Goal: Obtain resource: Download file/media

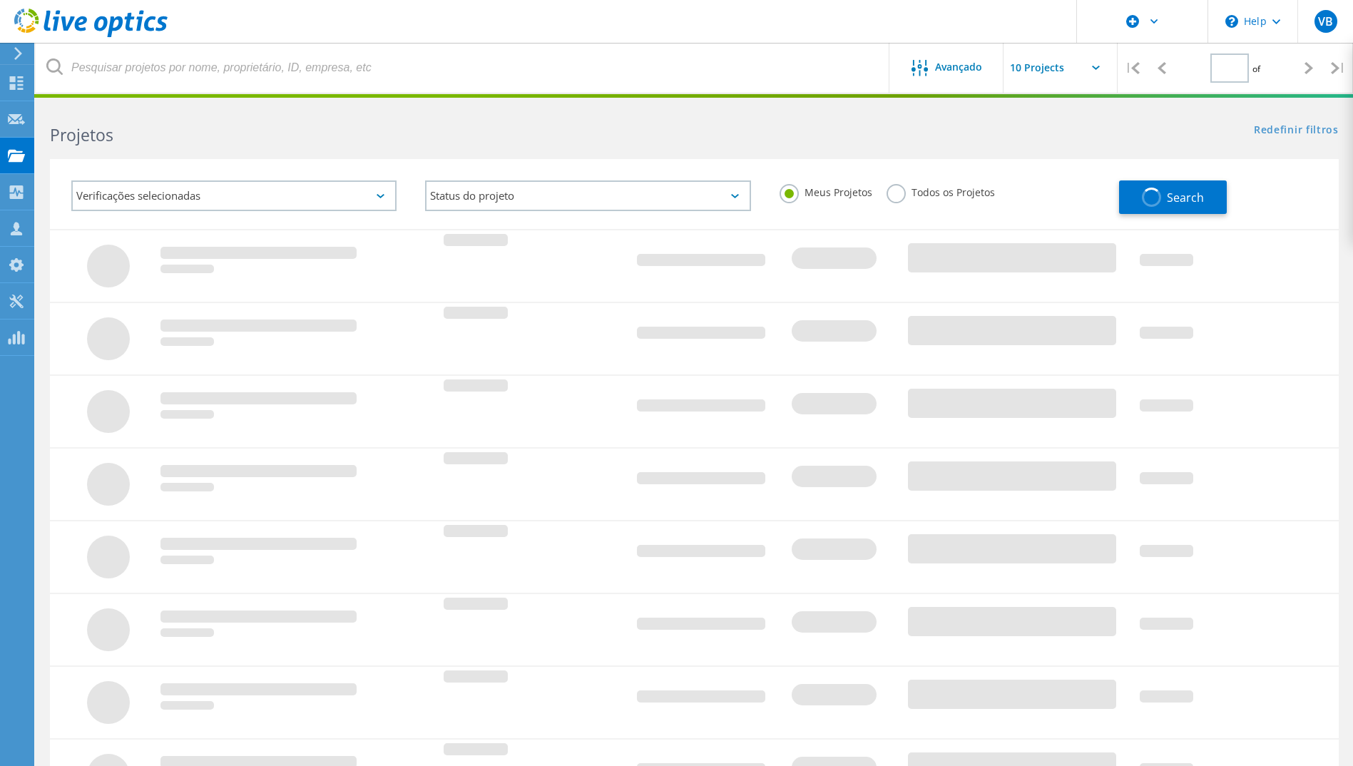
type input "1"
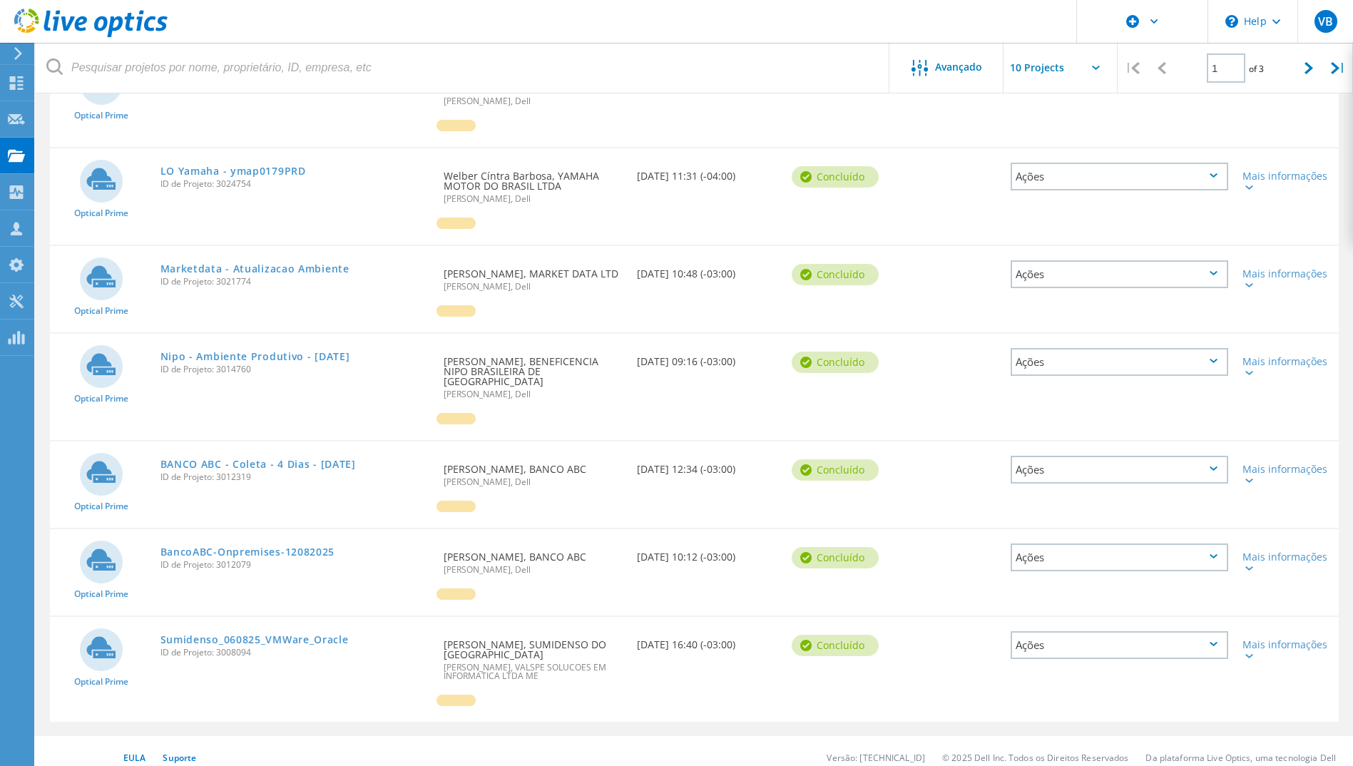
scroll to position [442, 0]
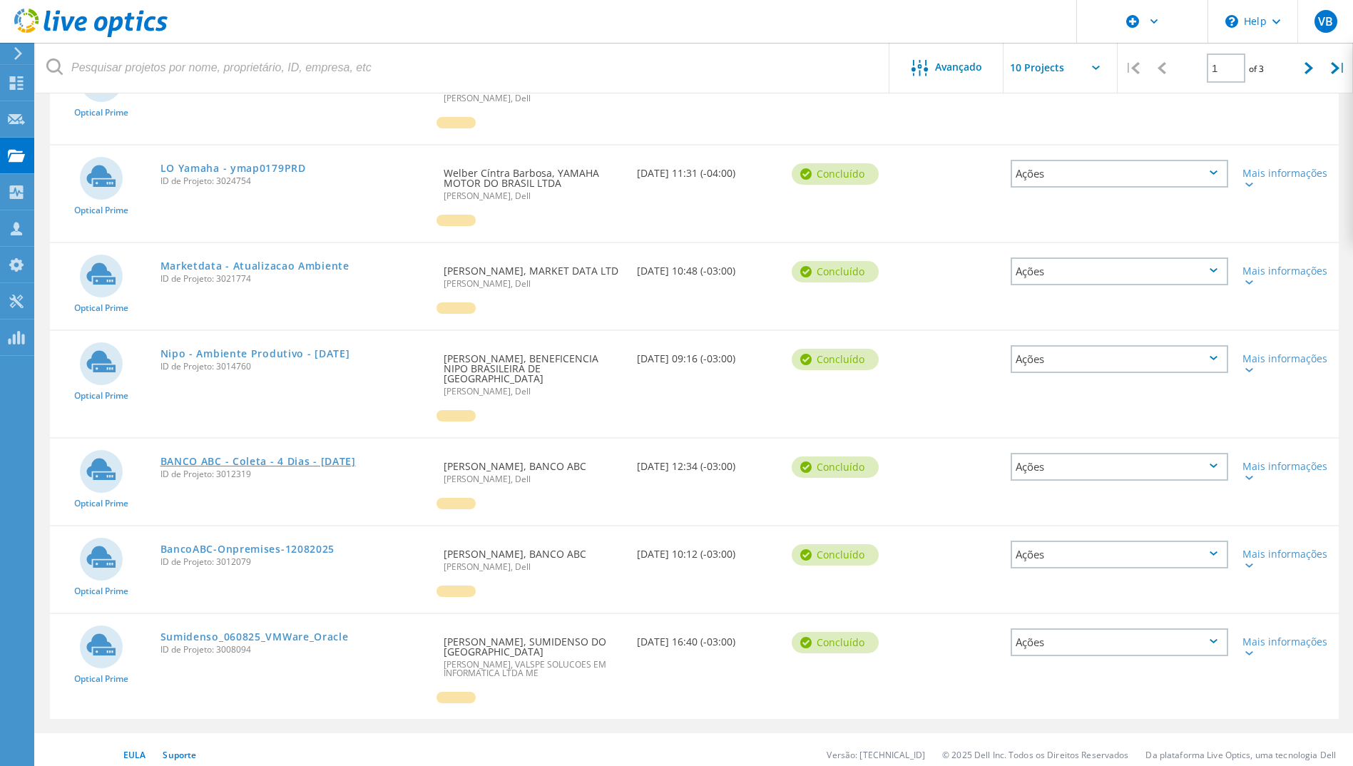
click at [274, 456] on link "BANCO ABC - Coleta - 4 Dias - [DATE]" at bounding box center [257, 461] width 195 height 10
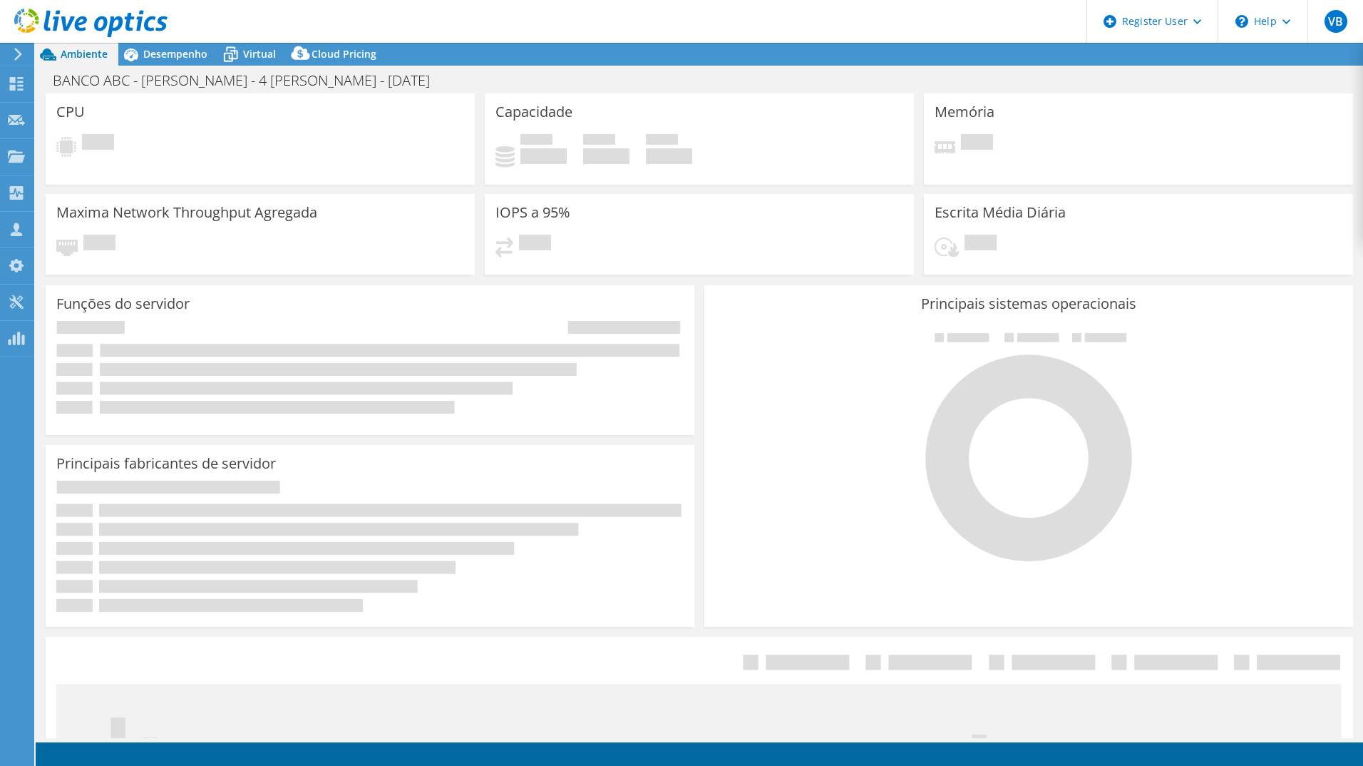
select select "USD"
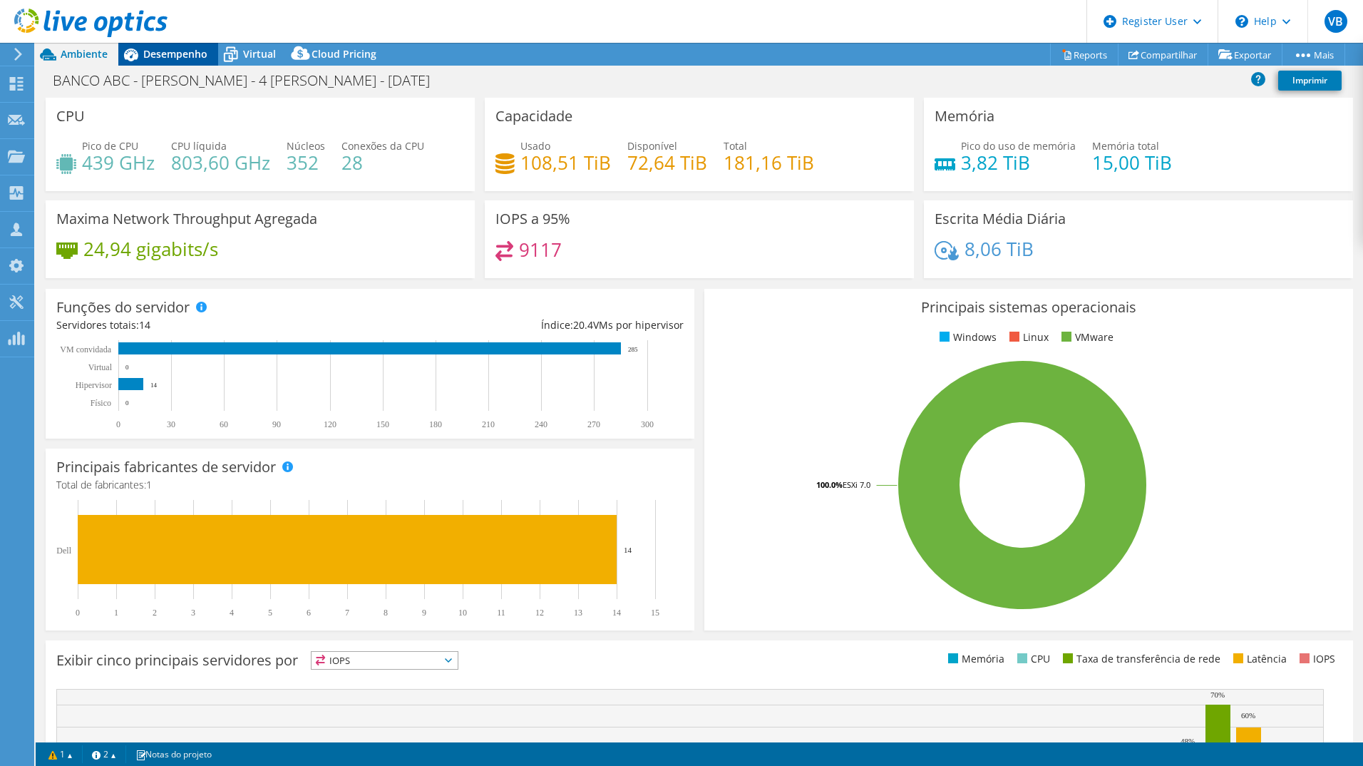
click at [200, 55] on span "Desempenho" at bounding box center [175, 54] width 64 height 14
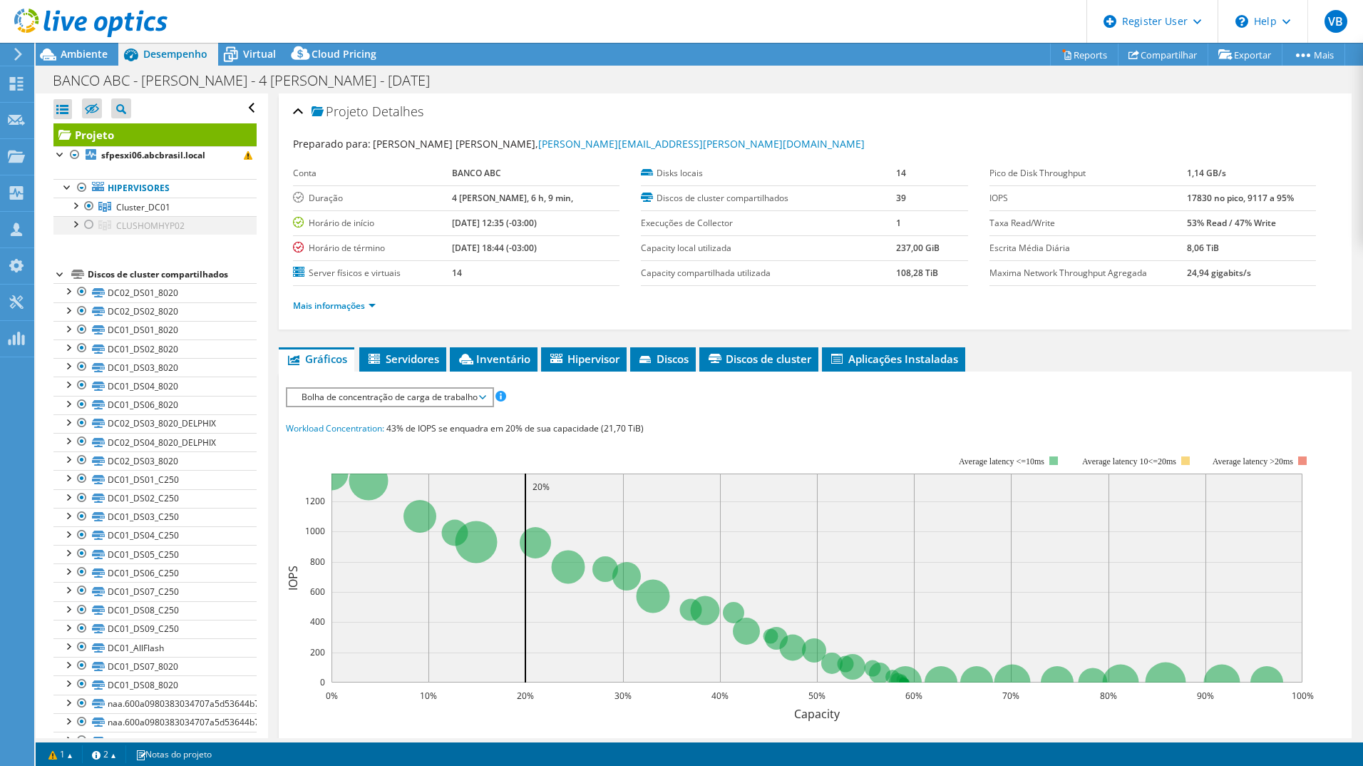
click at [91, 229] on div at bounding box center [89, 224] width 14 height 17
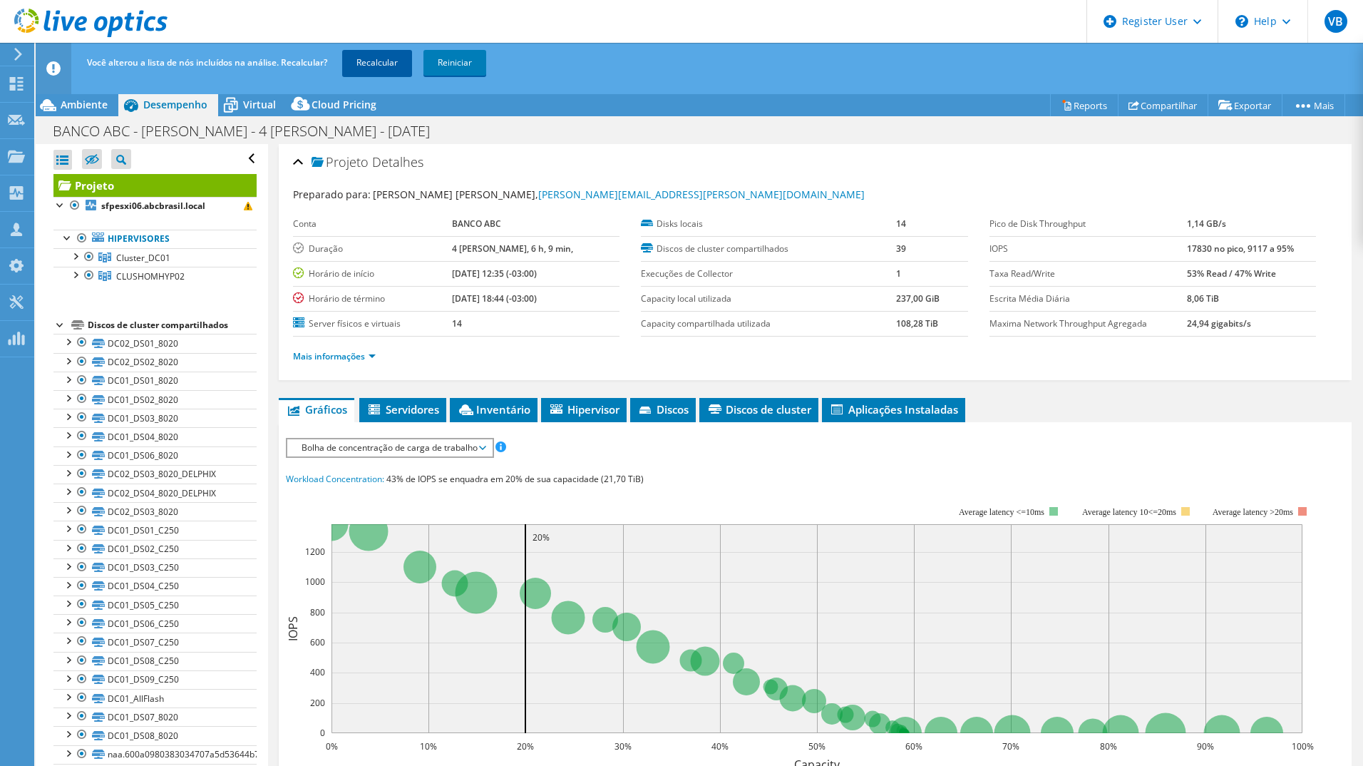
click at [379, 63] on link "Recalcular" at bounding box center [377, 63] width 70 height 26
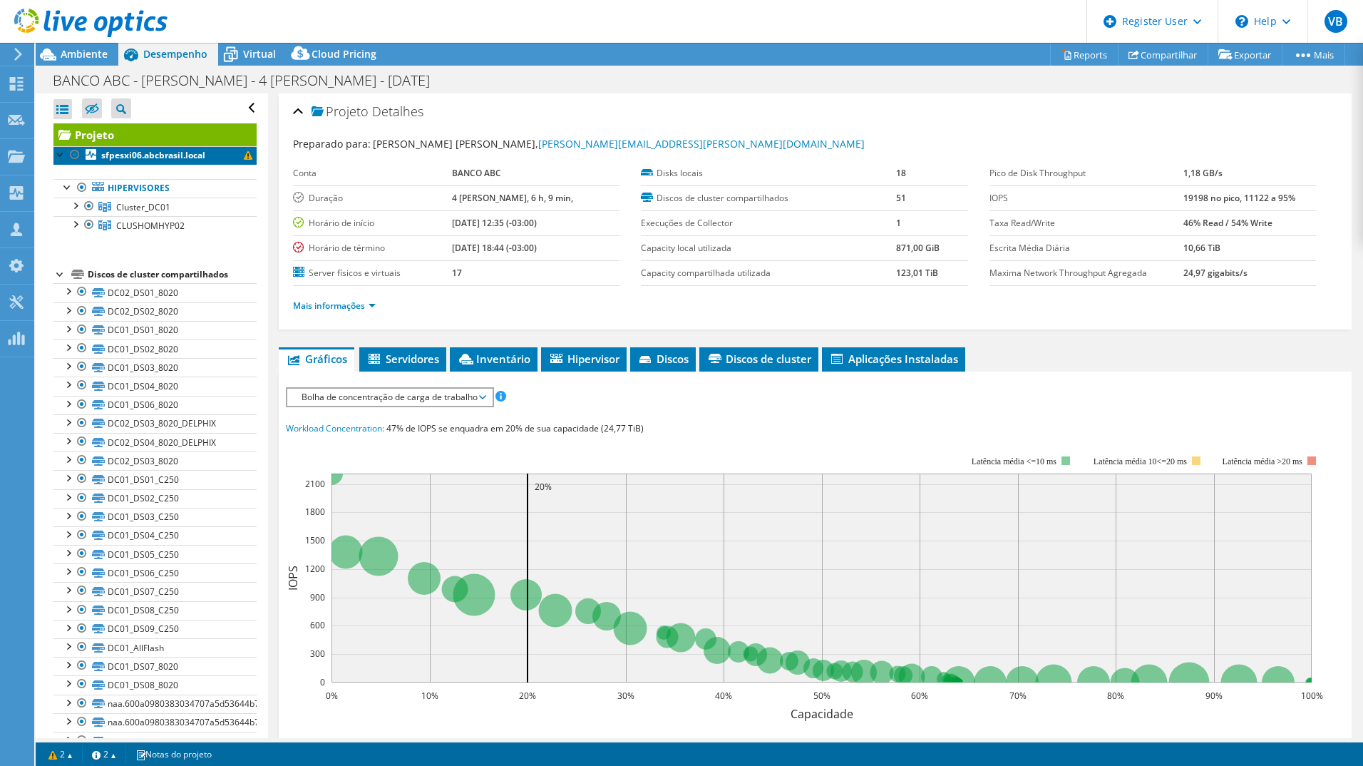
click at [190, 160] on b "sfpesxi06.abcbrasil.local" at bounding box center [153, 155] width 104 height 12
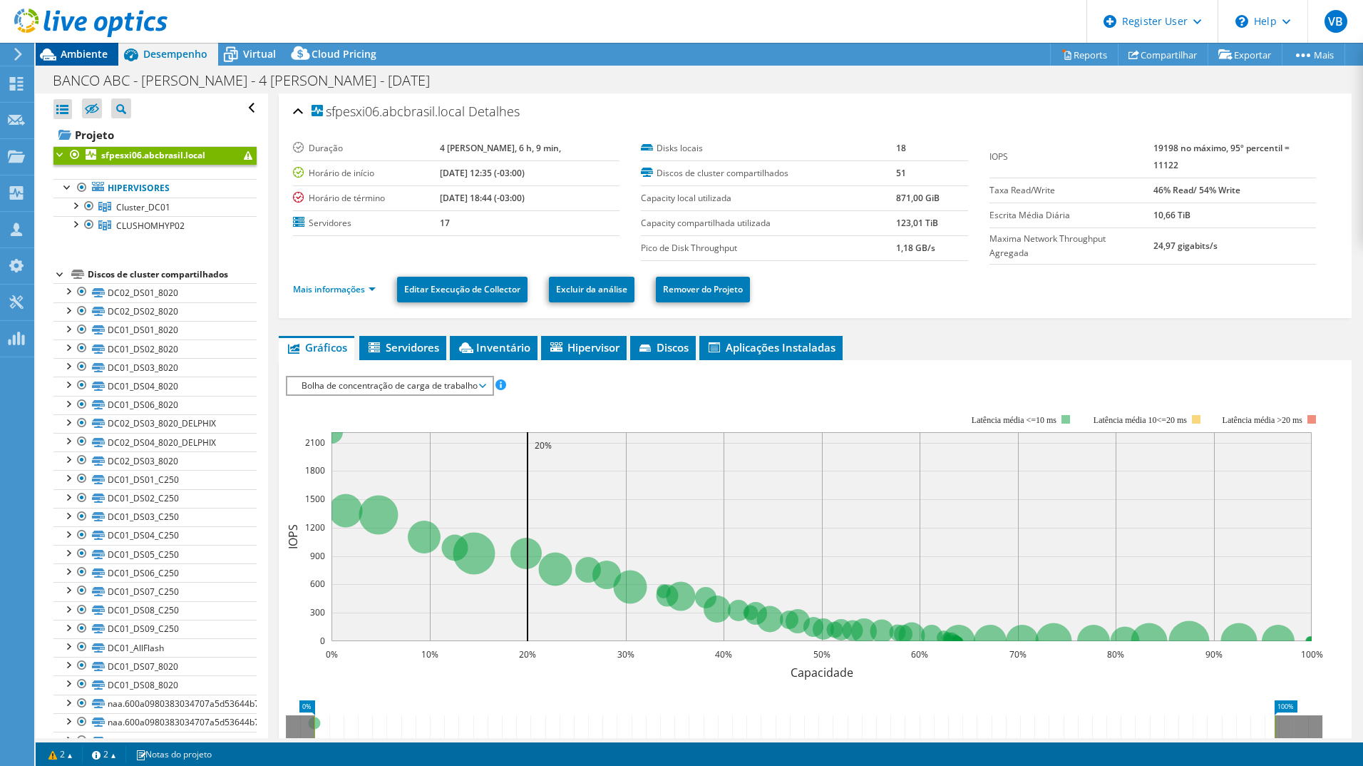
click at [97, 48] on span "Ambiente" at bounding box center [84, 54] width 47 height 14
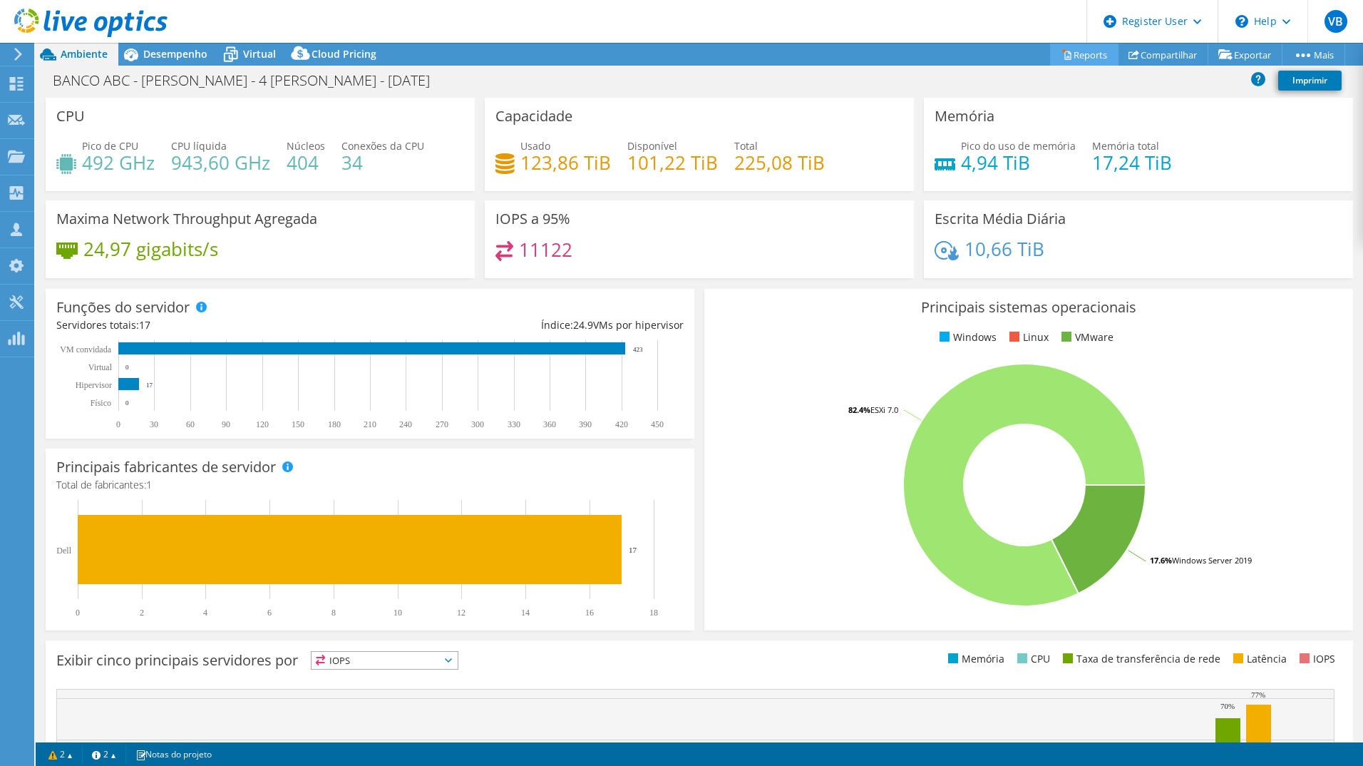
click at [1076, 59] on link "Reports" at bounding box center [1084, 55] width 68 height 22
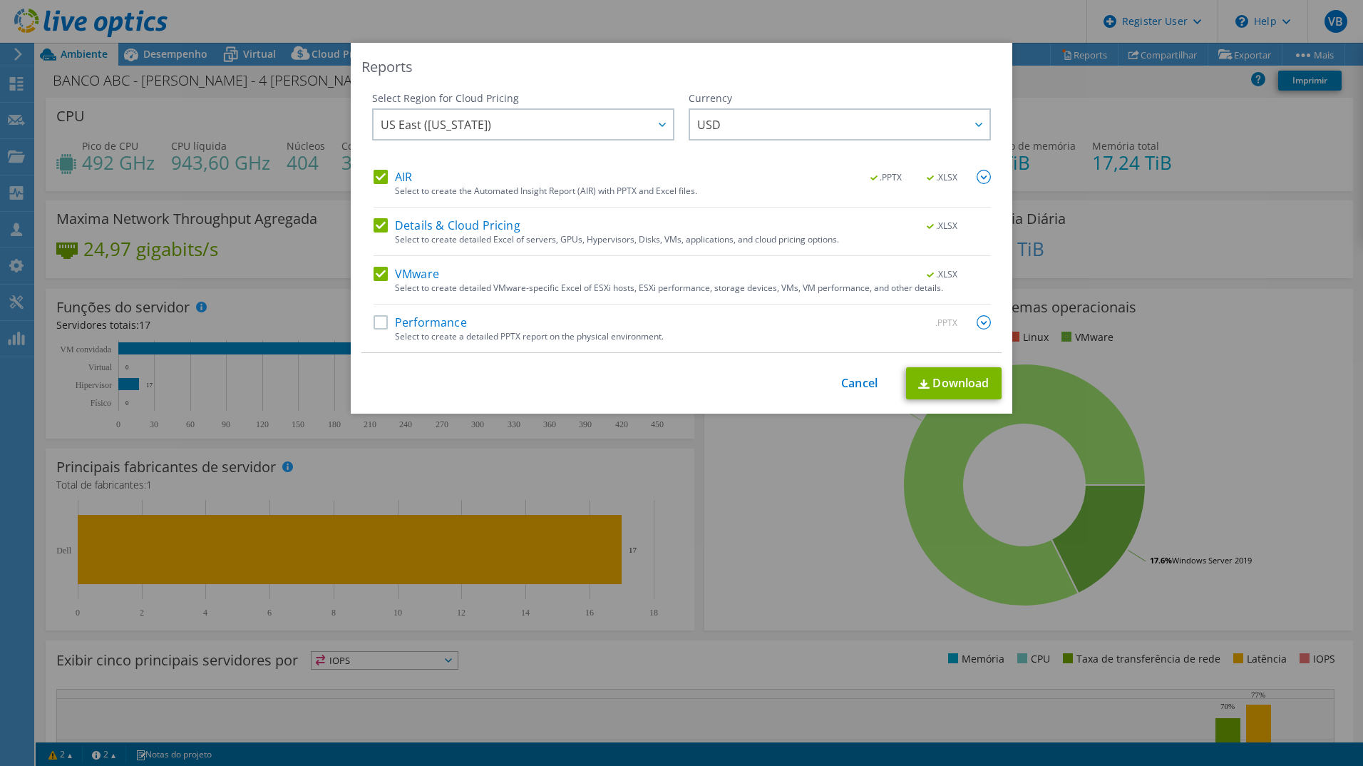
click at [381, 214] on div "AIR .PPTX .XLSX Select to create the Automated Insight Report (AIR) with PPTX a…" at bounding box center [683, 261] width 618 height 183
click at [381, 218] on label "Details & Cloud Pricing" at bounding box center [447, 225] width 147 height 14
click at [0, 0] on input "Details & Cloud Pricing" at bounding box center [0, 0] width 0 height 0
click at [375, 286] on div "VMware .XLSX Select to create detailed VMware-specific Excel of ESXi hosts, ESX…" at bounding box center [683, 286] width 618 height 38
click at [374, 277] on label "VMware" at bounding box center [407, 274] width 66 height 14
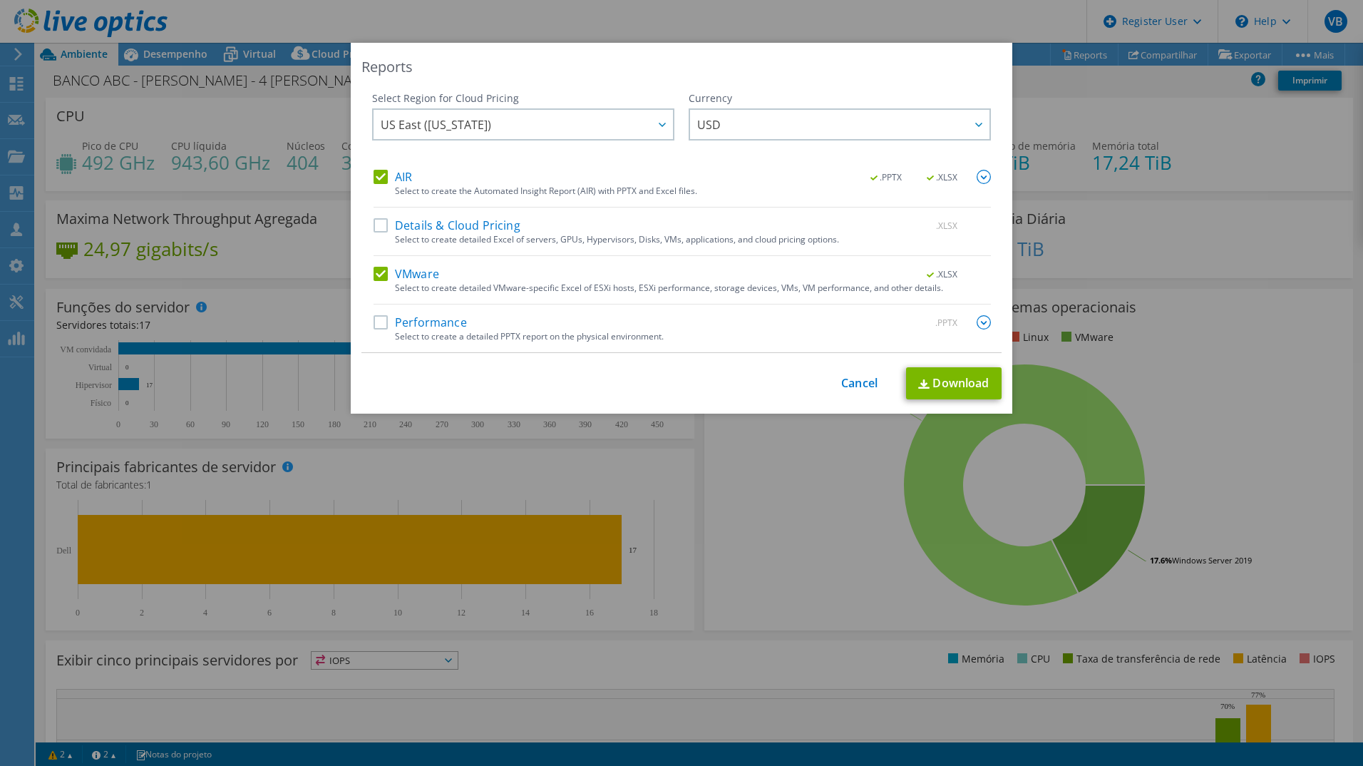
click at [0, 0] on input "VMware" at bounding box center [0, 0] width 0 height 0
click at [381, 175] on label "AIR" at bounding box center [393, 177] width 39 height 14
click at [0, 0] on input "AIR" at bounding box center [0, 0] width 0 height 0
click at [377, 314] on div "AIR .PPTX .XLSX Select to create the Automated Insight Report (AIR) with PPTX a…" at bounding box center [683, 261] width 618 height 183
click at [374, 327] on label "Performance" at bounding box center [420, 322] width 93 height 14
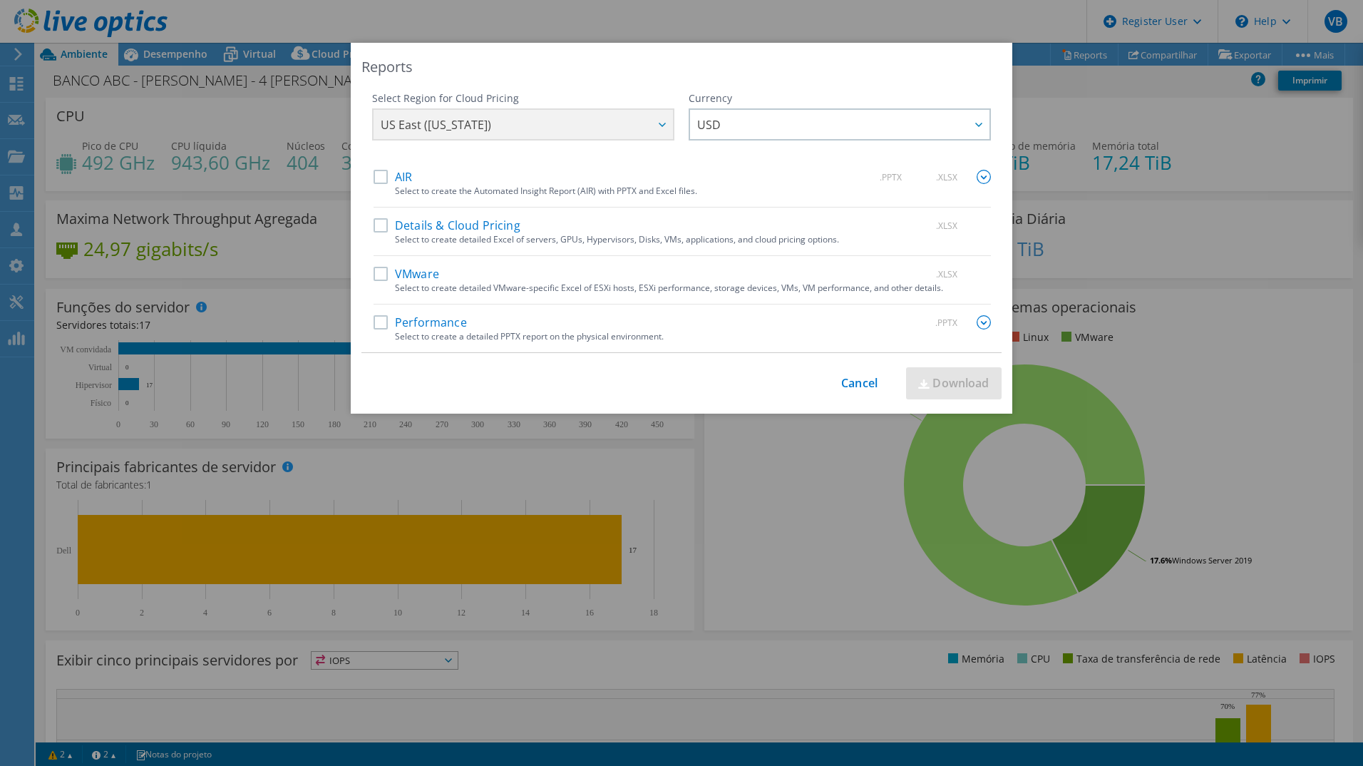
click at [0, 0] on input "Performance" at bounding box center [0, 0] width 0 height 0
click at [935, 381] on link "Download" at bounding box center [954, 383] width 96 height 32
click at [855, 396] on div "This process may take a while, please wait... Cancel Download" at bounding box center [682, 383] width 640 height 32
click at [854, 391] on div "This process may take a while, please wait... Cancel Download" at bounding box center [682, 383] width 640 height 32
click at [841, 377] on link "Cancel" at bounding box center [859, 384] width 36 height 14
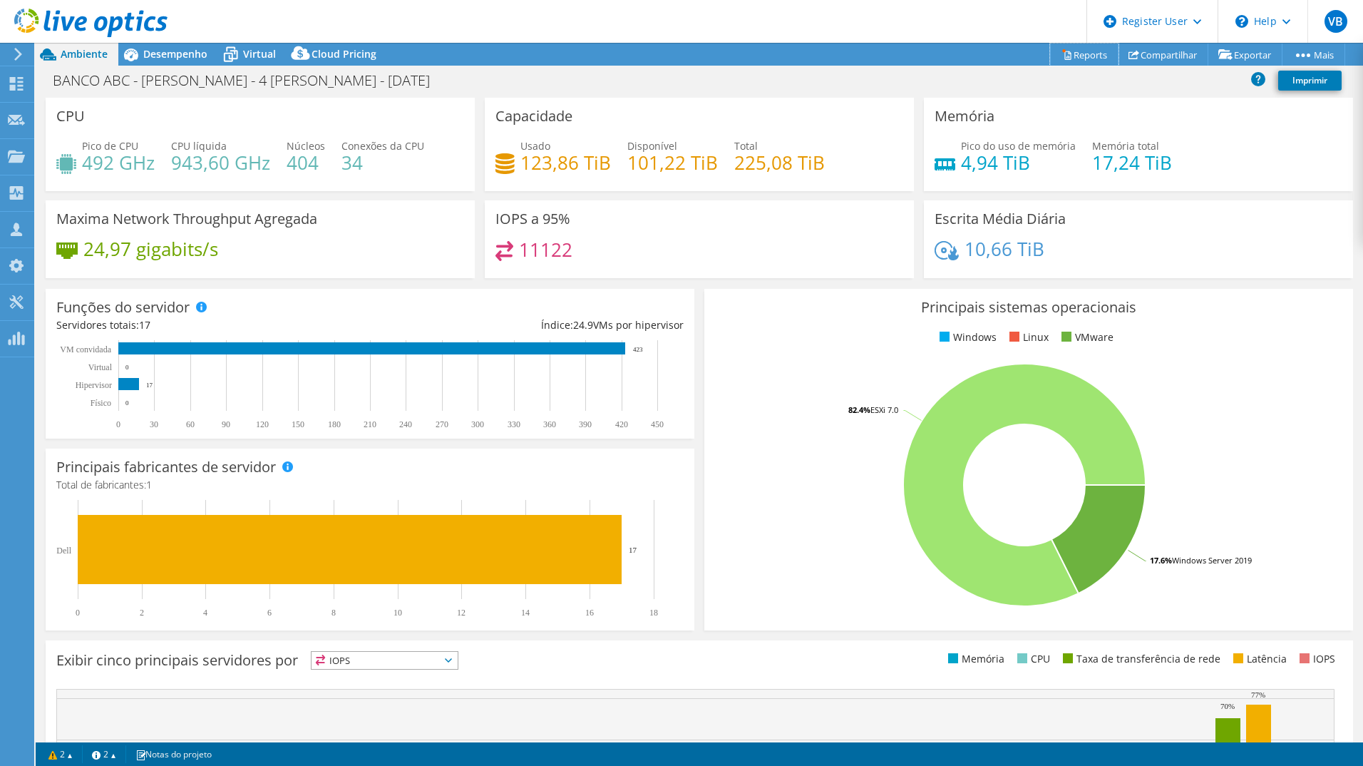
click at [1063, 53] on link "Reports" at bounding box center [1084, 55] width 68 height 22
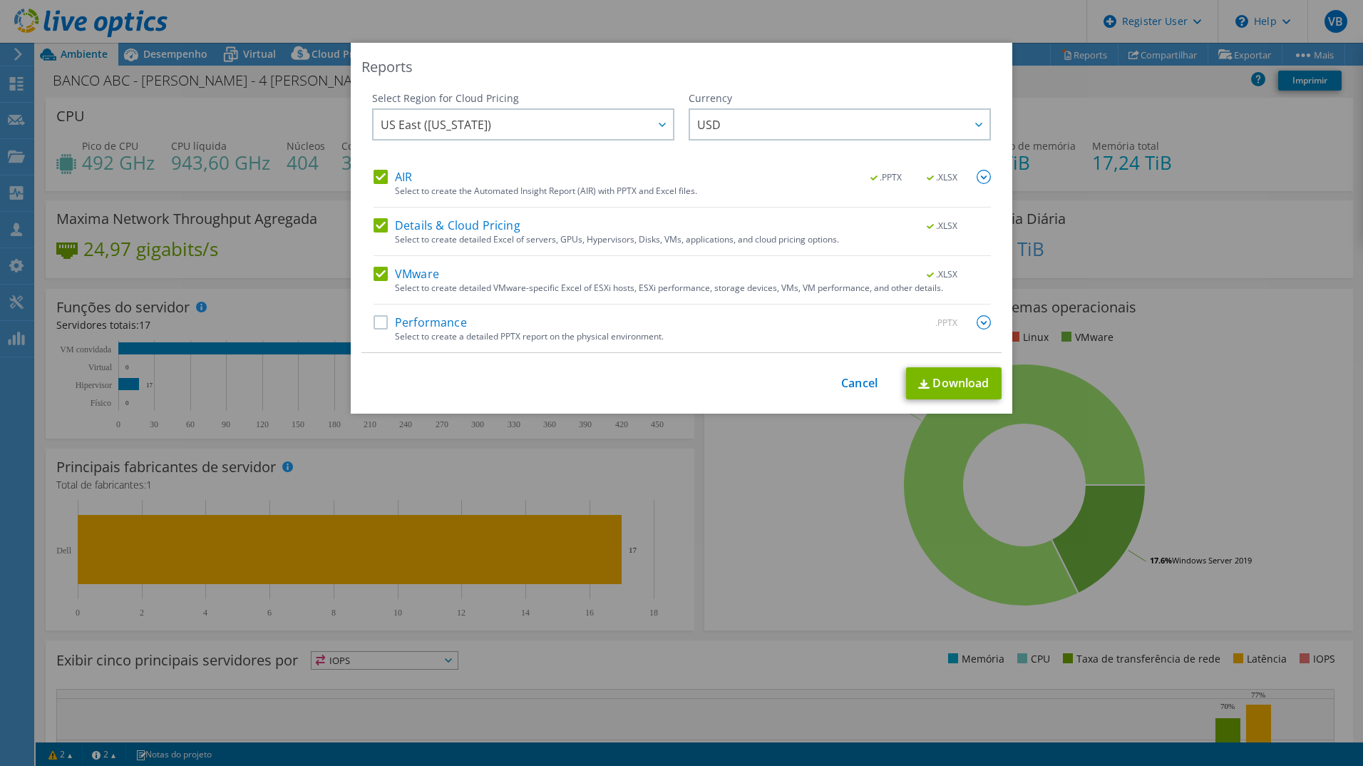
click at [822, 390] on div "This process may take a while, please wait... Cancel Download" at bounding box center [682, 383] width 640 height 32
click at [860, 386] on link "Cancel" at bounding box center [859, 384] width 36 height 14
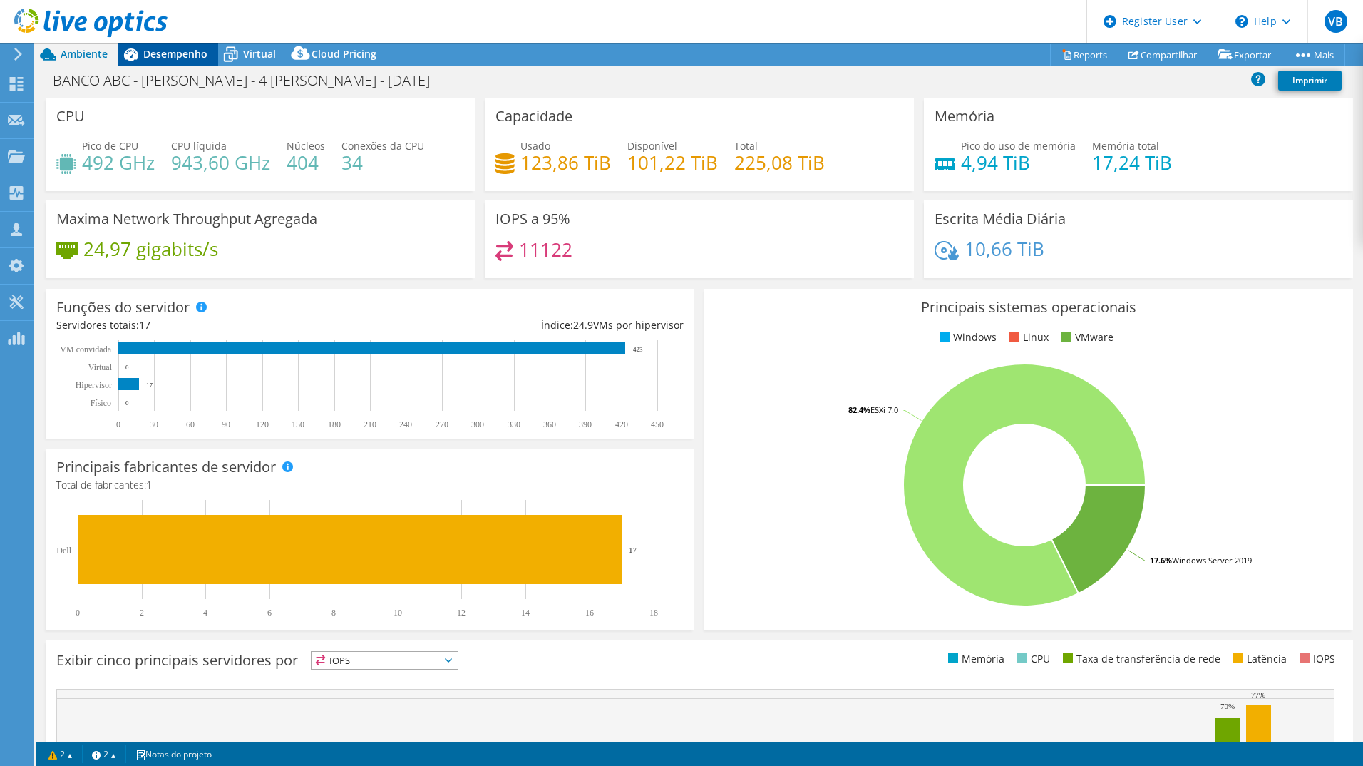
click at [186, 56] on span "Desempenho" at bounding box center [175, 54] width 64 height 14
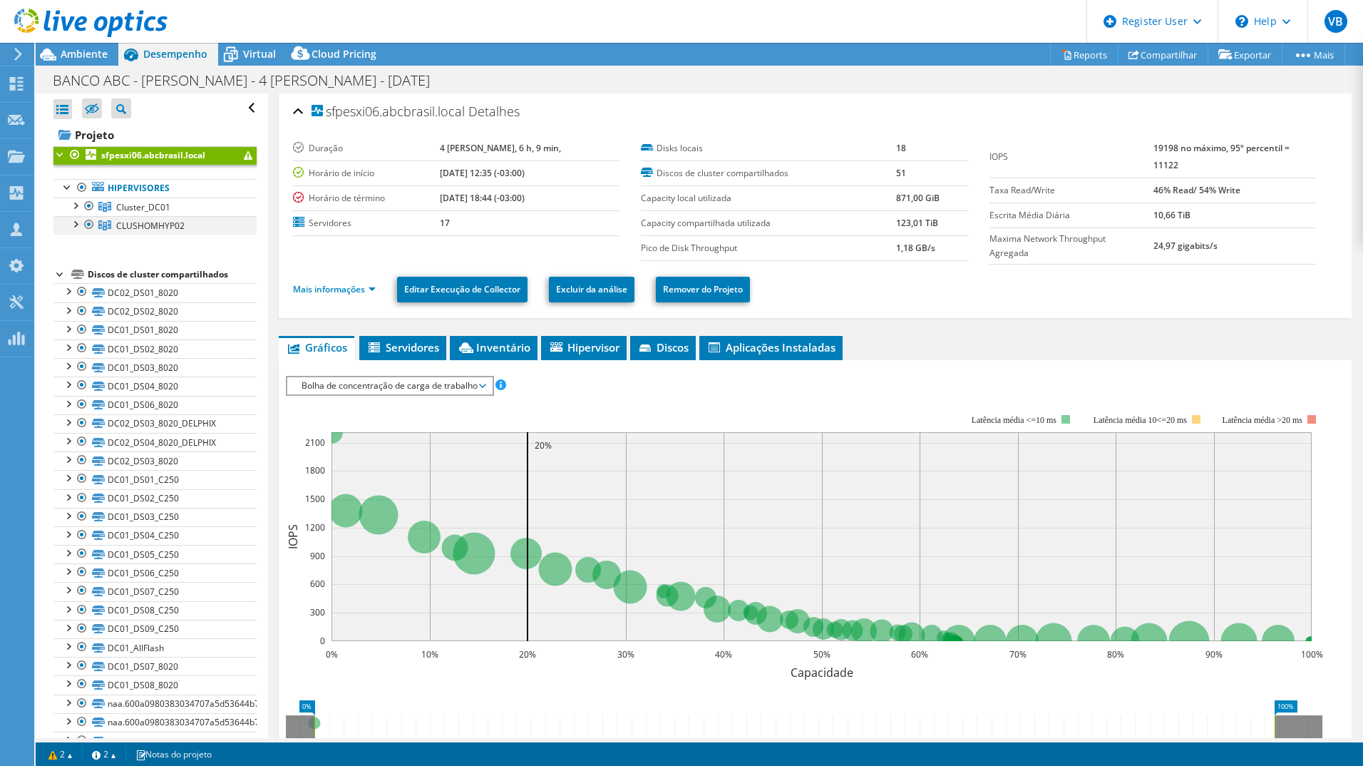
click at [89, 224] on div at bounding box center [89, 224] width 14 height 17
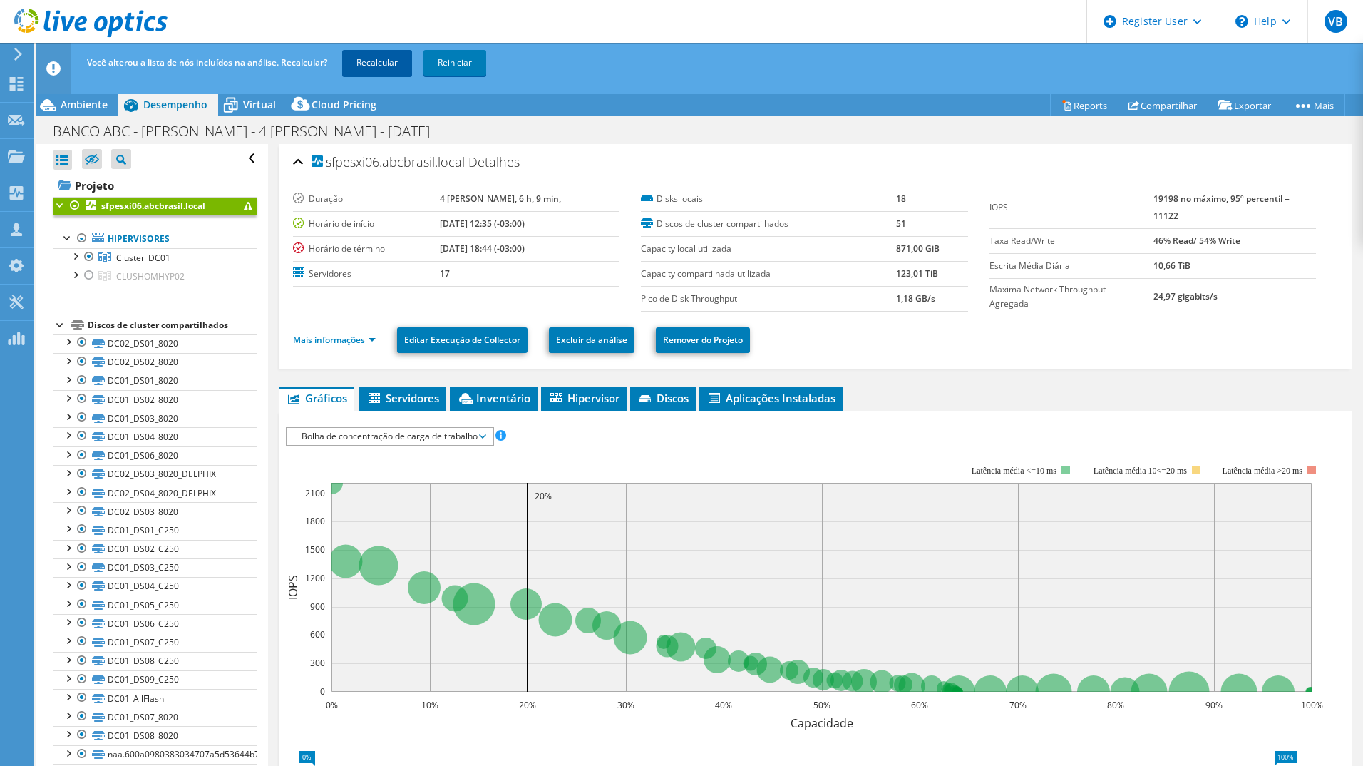
click at [387, 58] on link "Recalcular" at bounding box center [377, 63] width 70 height 26
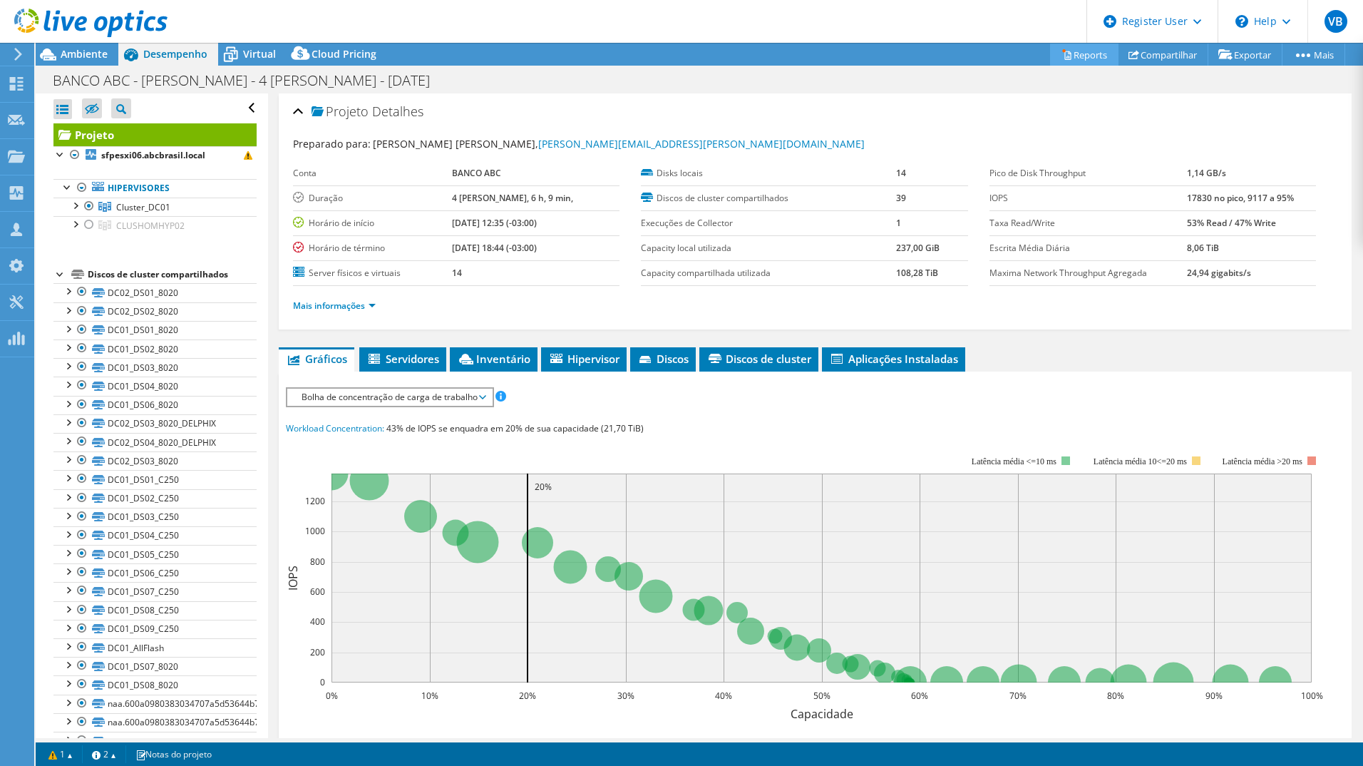
click at [1078, 55] on link "Reports" at bounding box center [1084, 55] width 68 height 22
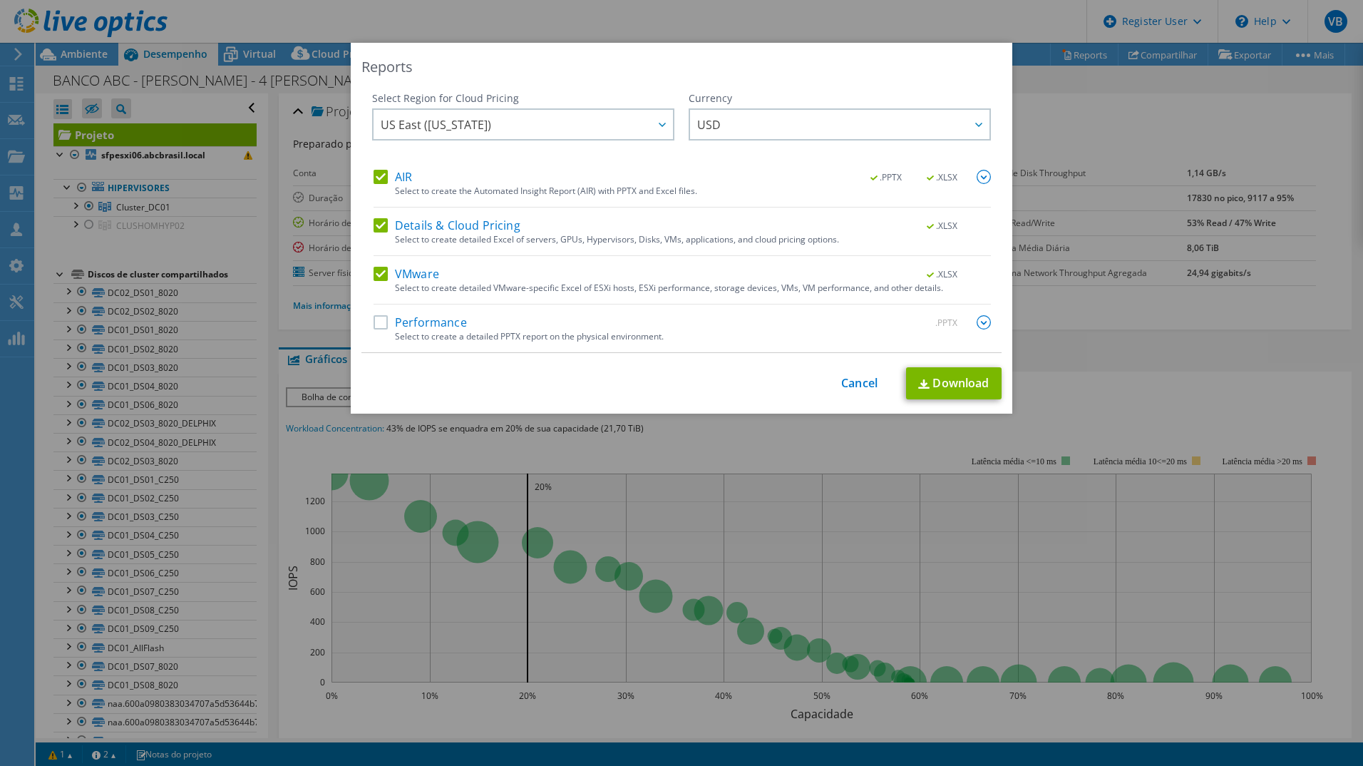
click at [374, 273] on label "VMware" at bounding box center [407, 274] width 66 height 14
click at [0, 0] on input "VMware" at bounding box center [0, 0] width 0 height 0
click at [374, 232] on div "Details & Cloud Pricing .XLSX" at bounding box center [683, 226] width 618 height 16
click at [374, 230] on label "Details & Cloud Pricing" at bounding box center [447, 225] width 147 height 14
click at [0, 0] on input "Details & Cloud Pricing" at bounding box center [0, 0] width 0 height 0
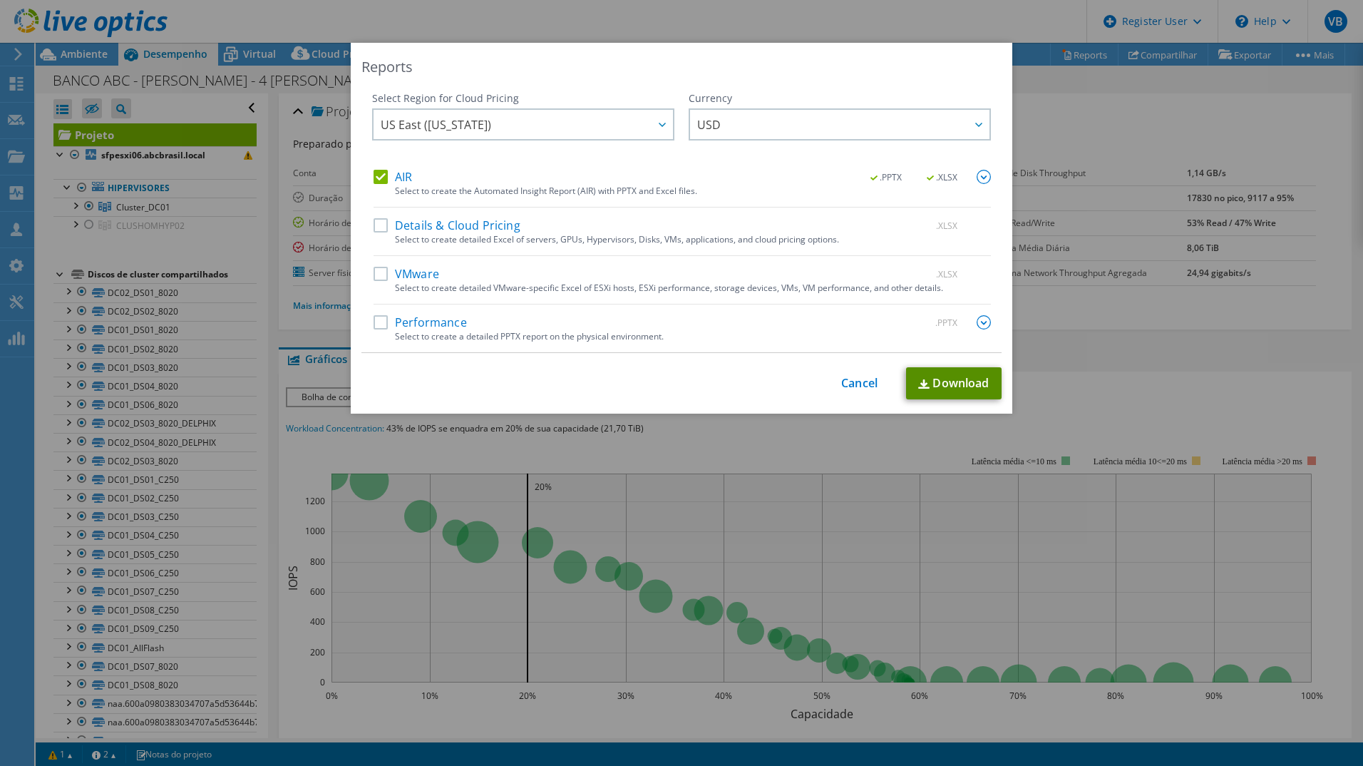
click at [955, 376] on link "Download" at bounding box center [954, 383] width 96 height 32
click at [854, 377] on link "Cancel" at bounding box center [859, 384] width 36 height 14
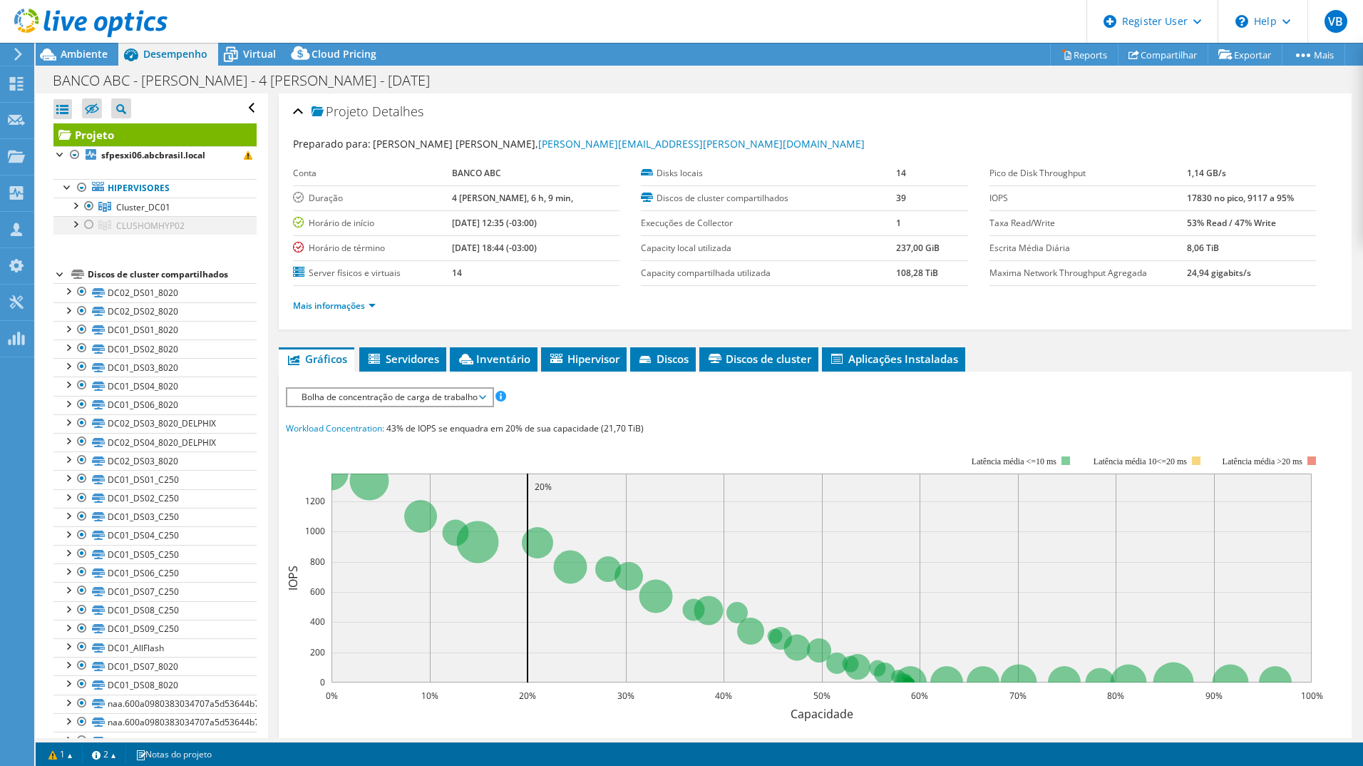
click at [87, 226] on div at bounding box center [89, 224] width 14 height 17
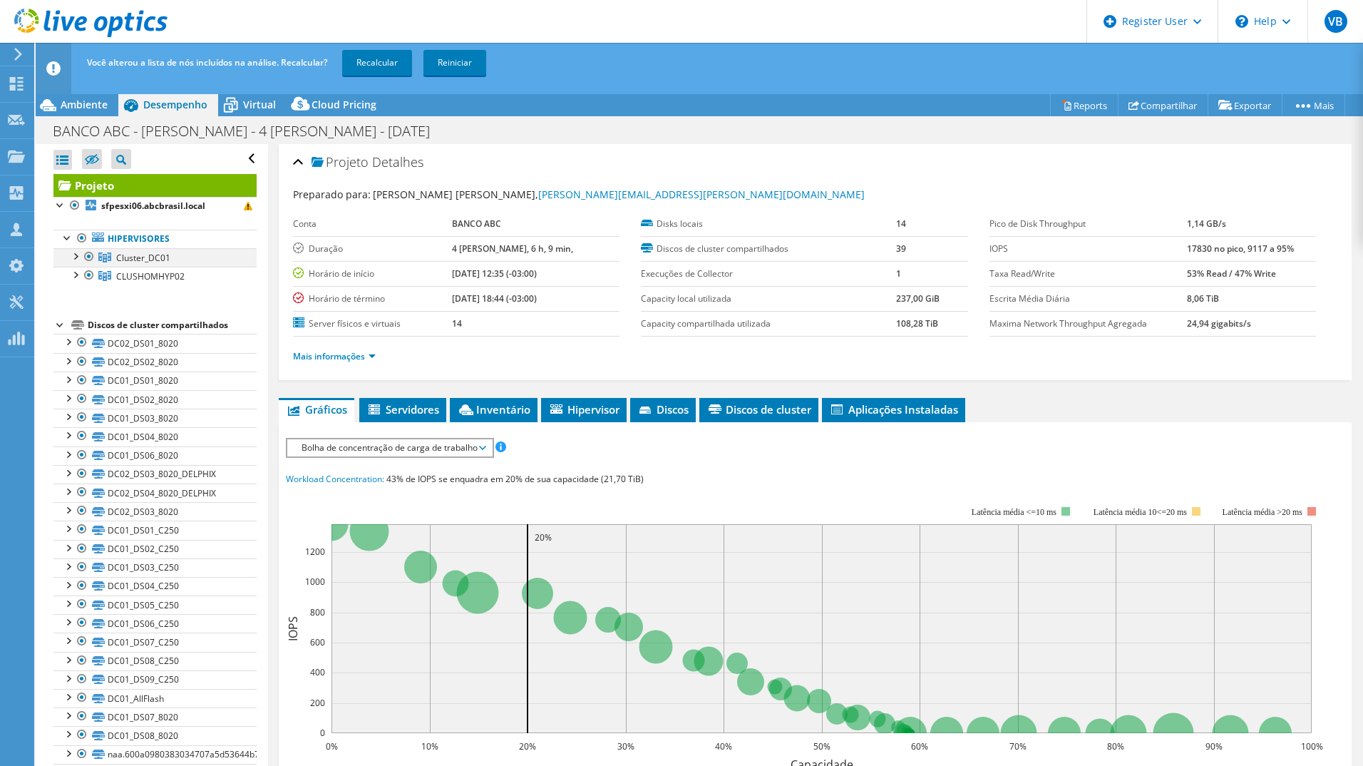
click at [90, 257] on div at bounding box center [89, 256] width 14 height 17
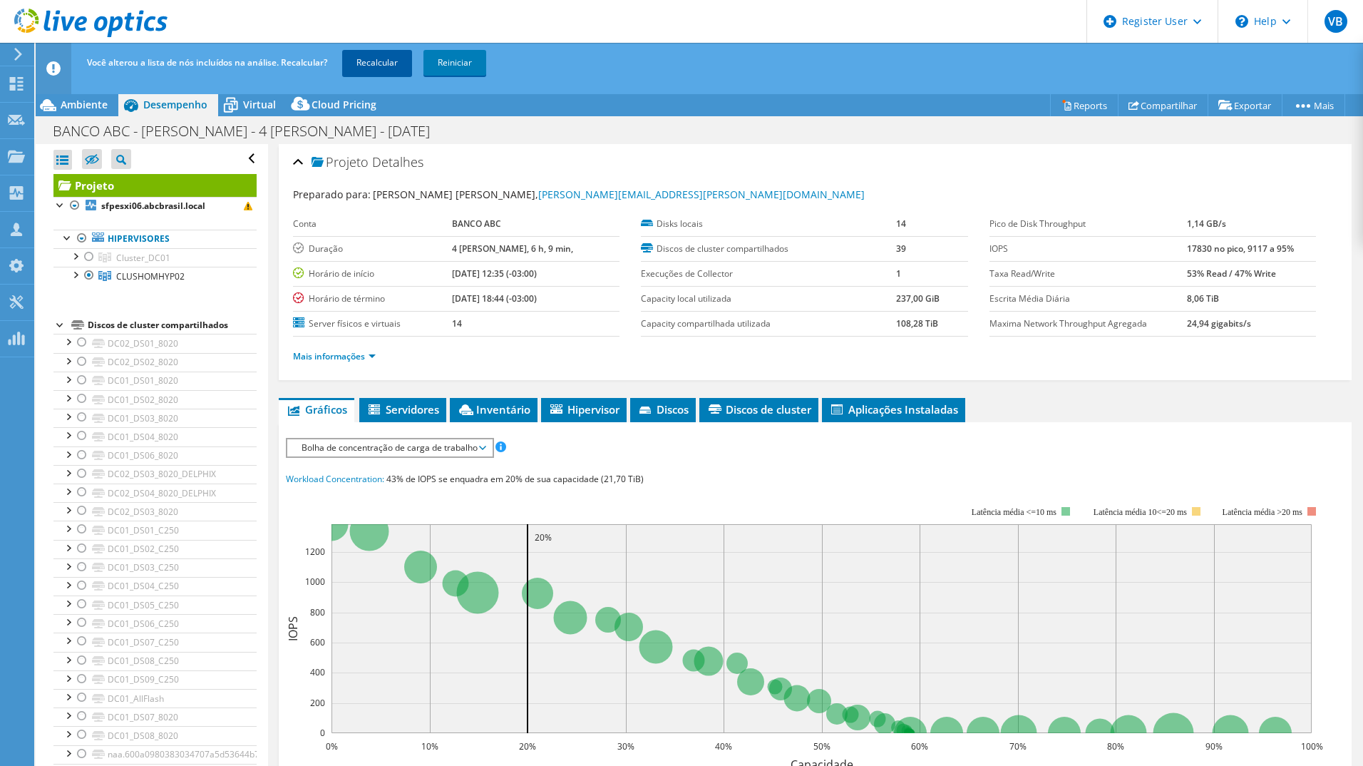
click at [389, 65] on link "Recalcular" at bounding box center [377, 63] width 70 height 26
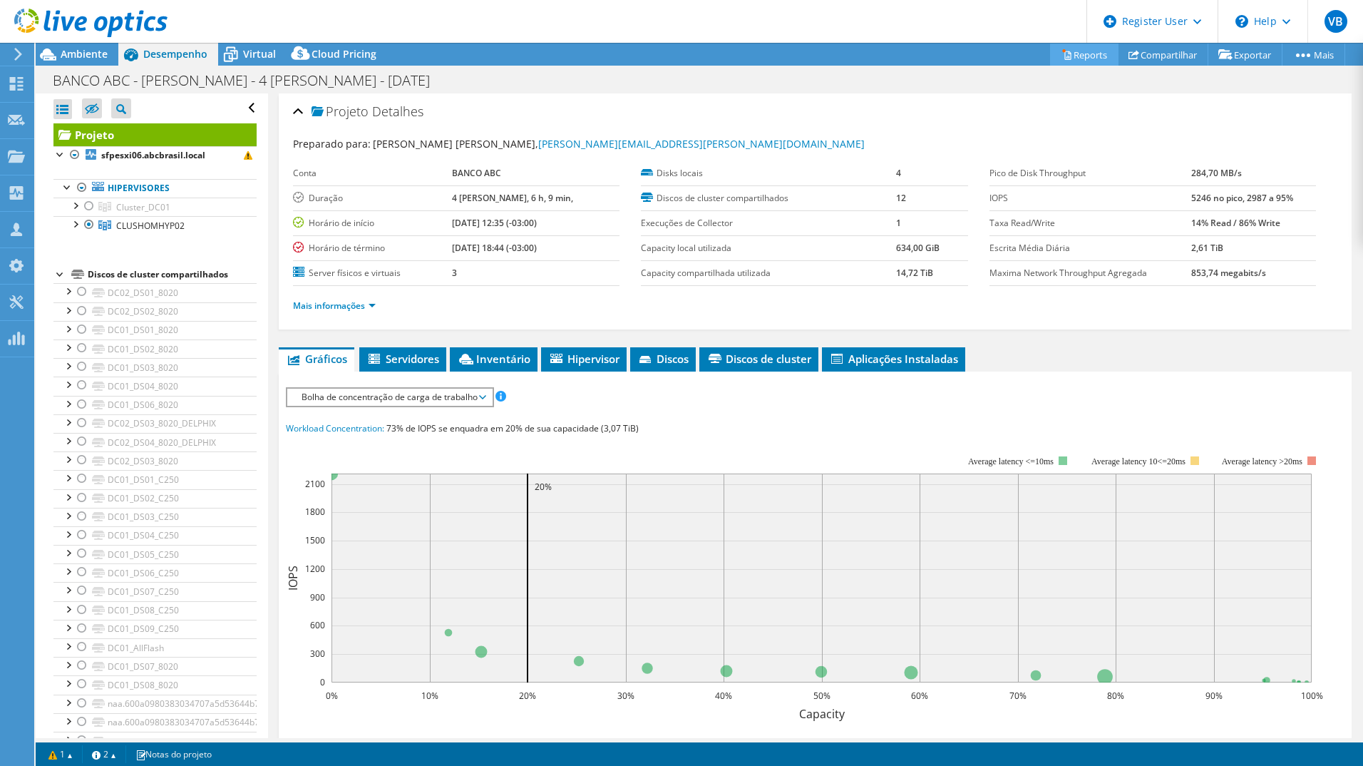
click at [1080, 61] on link "Reports" at bounding box center [1084, 55] width 68 height 22
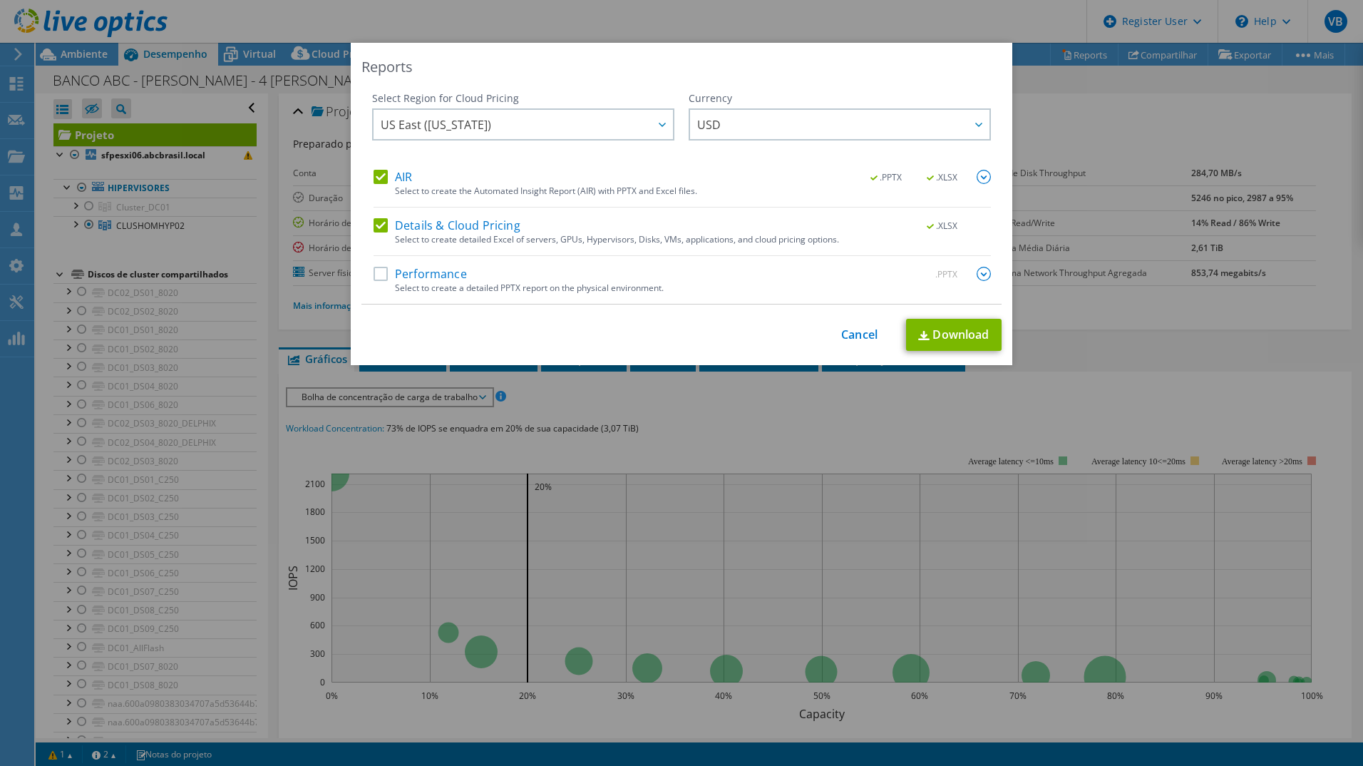
click at [378, 224] on label "Details & Cloud Pricing" at bounding box center [447, 225] width 147 height 14
click at [0, 0] on input "Details & Cloud Pricing" at bounding box center [0, 0] width 0 height 0
click at [941, 332] on link "Download" at bounding box center [954, 335] width 96 height 32
click at [869, 342] on link "Cancel" at bounding box center [859, 335] width 36 height 14
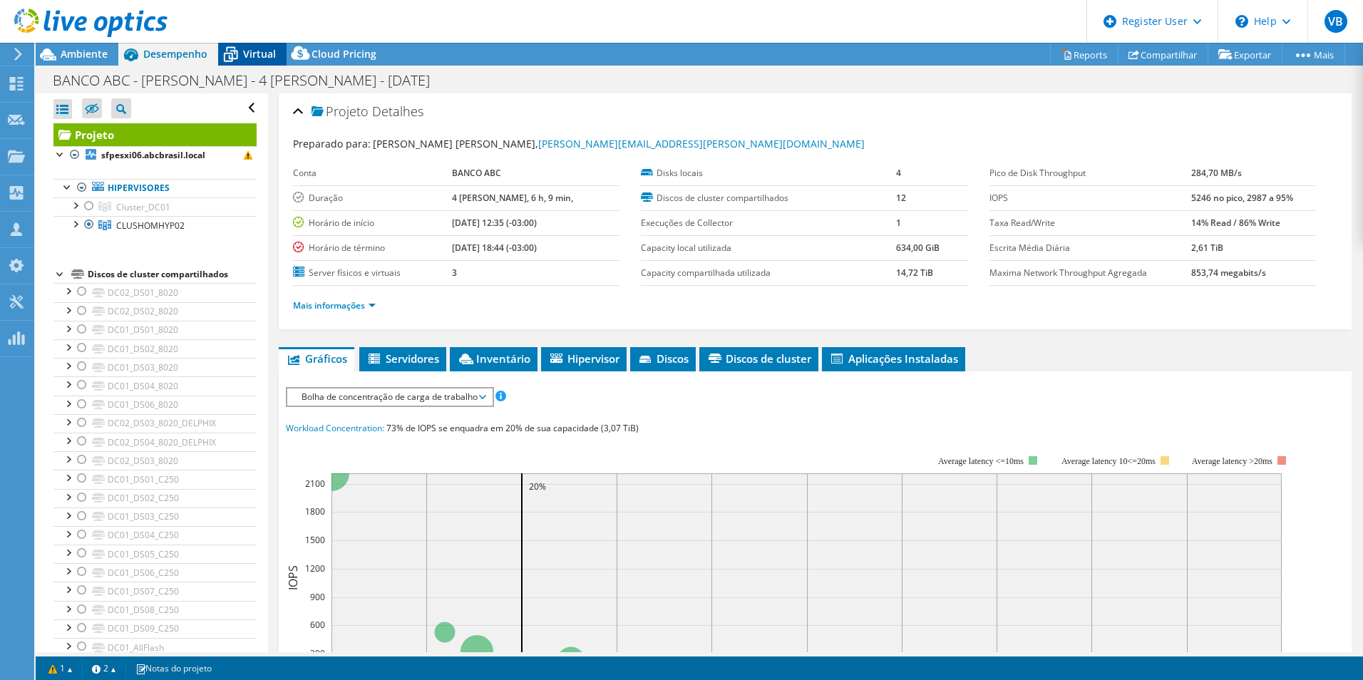
click at [260, 65] on div "Virtual" at bounding box center [252, 54] width 68 height 23
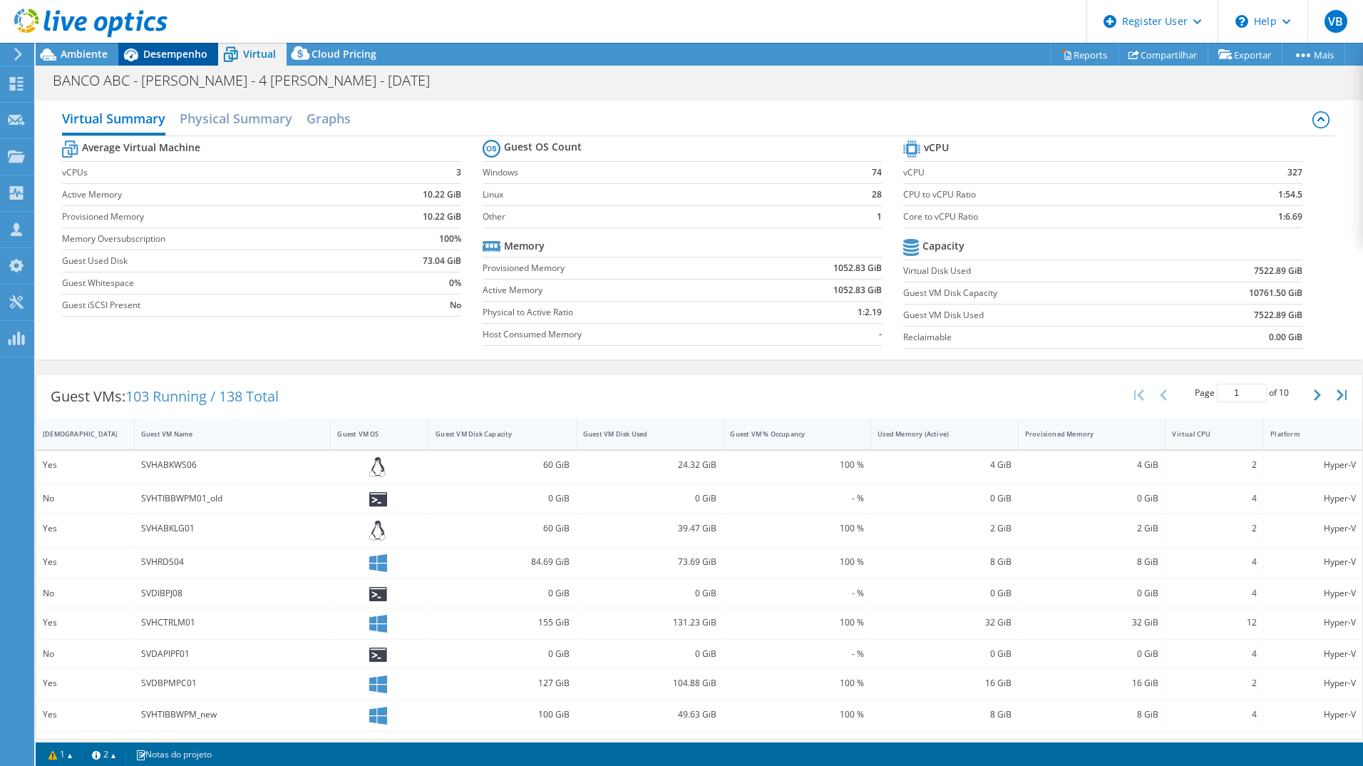
click at [188, 63] on div "Desempenho" at bounding box center [168, 54] width 100 height 23
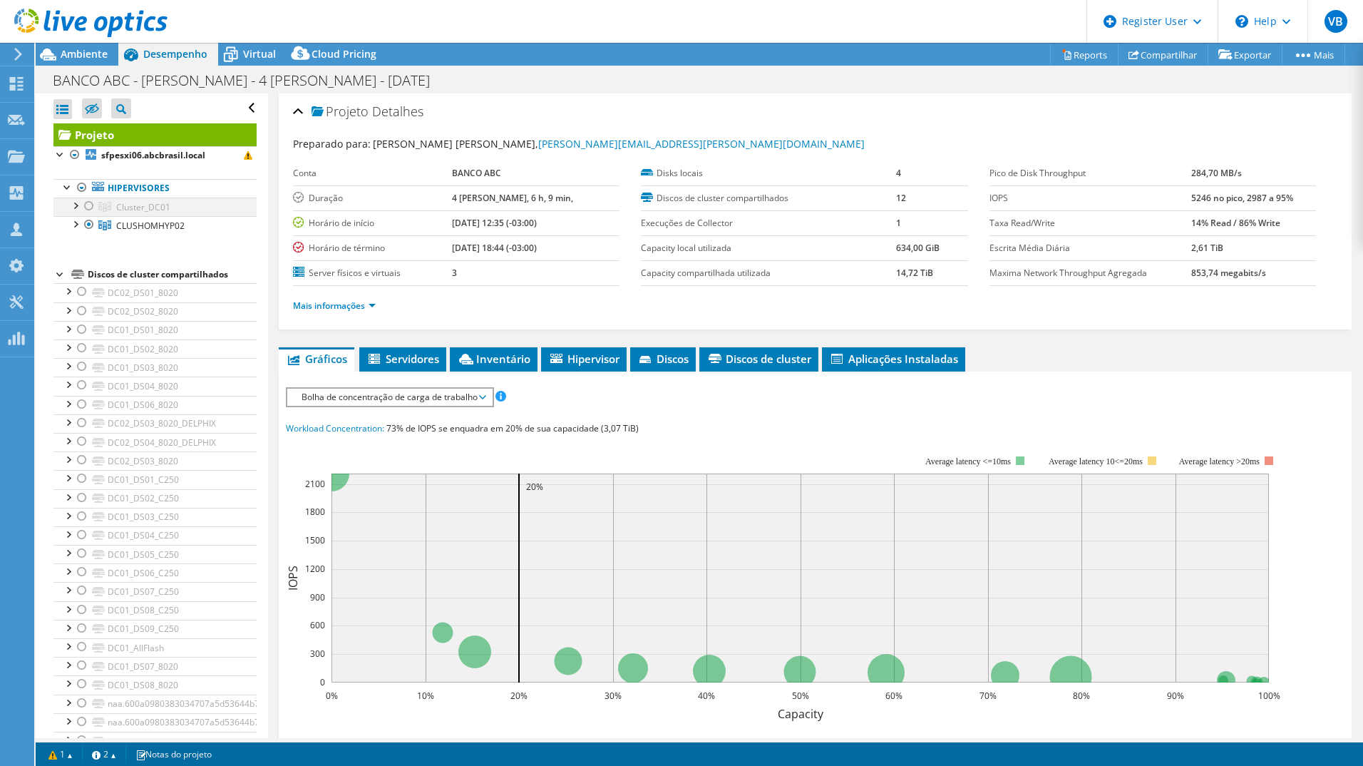
click at [86, 208] on div at bounding box center [89, 206] width 14 height 17
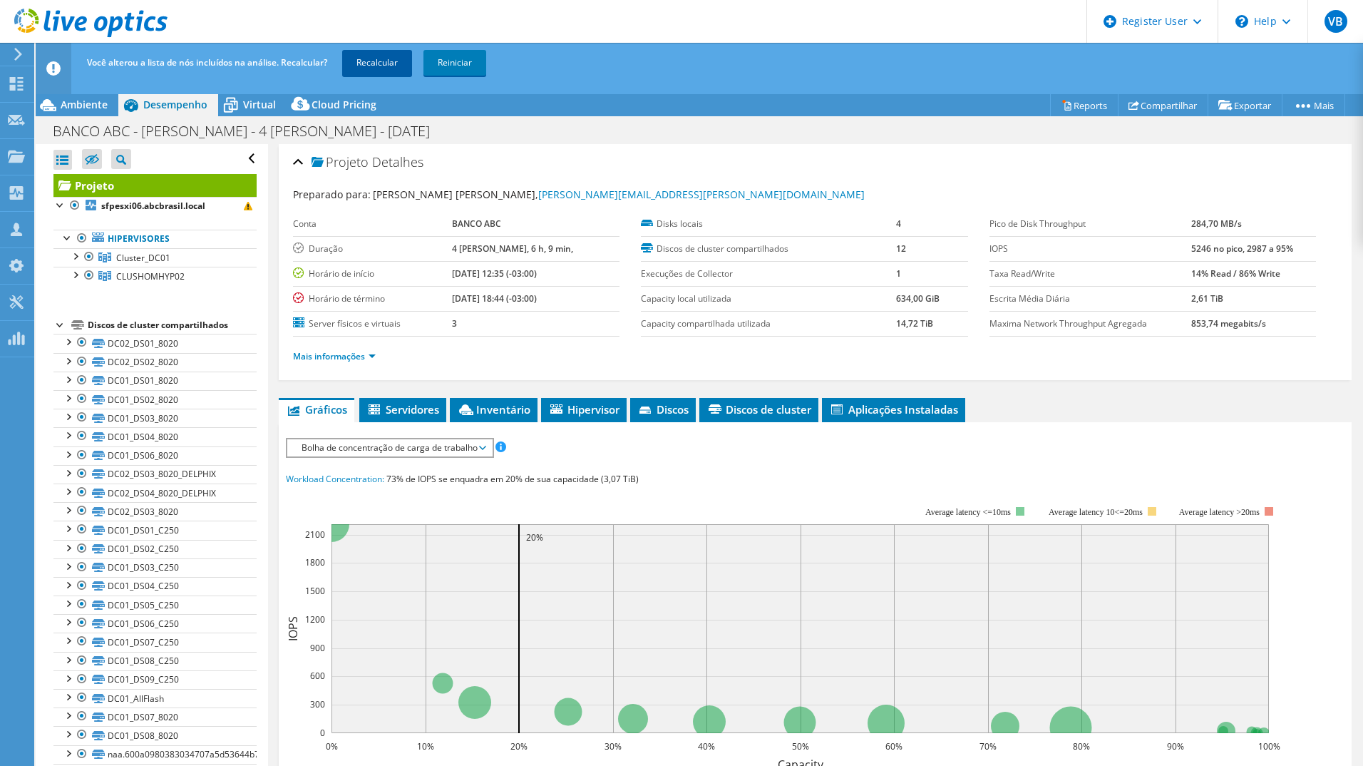
click at [350, 75] on link "Recalcular" at bounding box center [377, 63] width 70 height 26
click at [88, 277] on div at bounding box center [89, 275] width 14 height 17
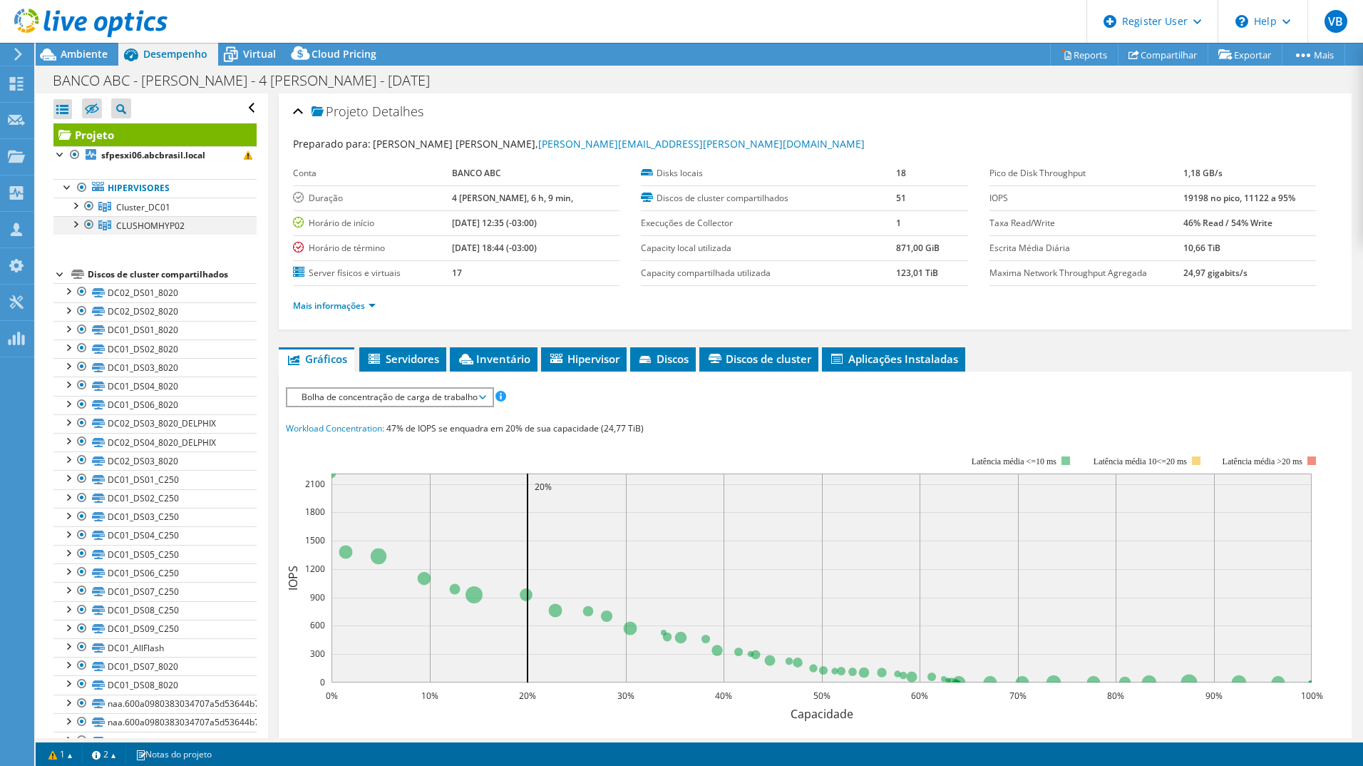
click at [86, 228] on div at bounding box center [89, 224] width 14 height 17
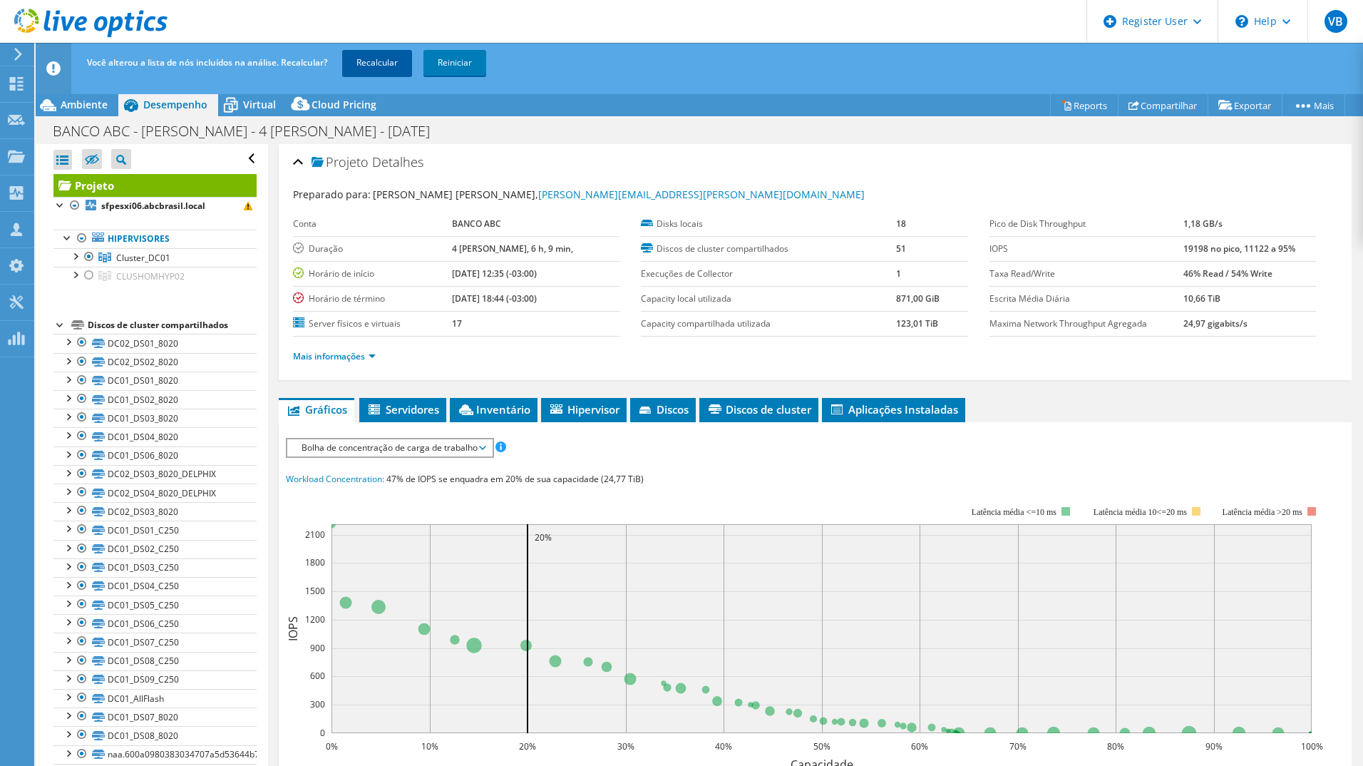
click at [367, 73] on link "Recalcular" at bounding box center [377, 63] width 70 height 26
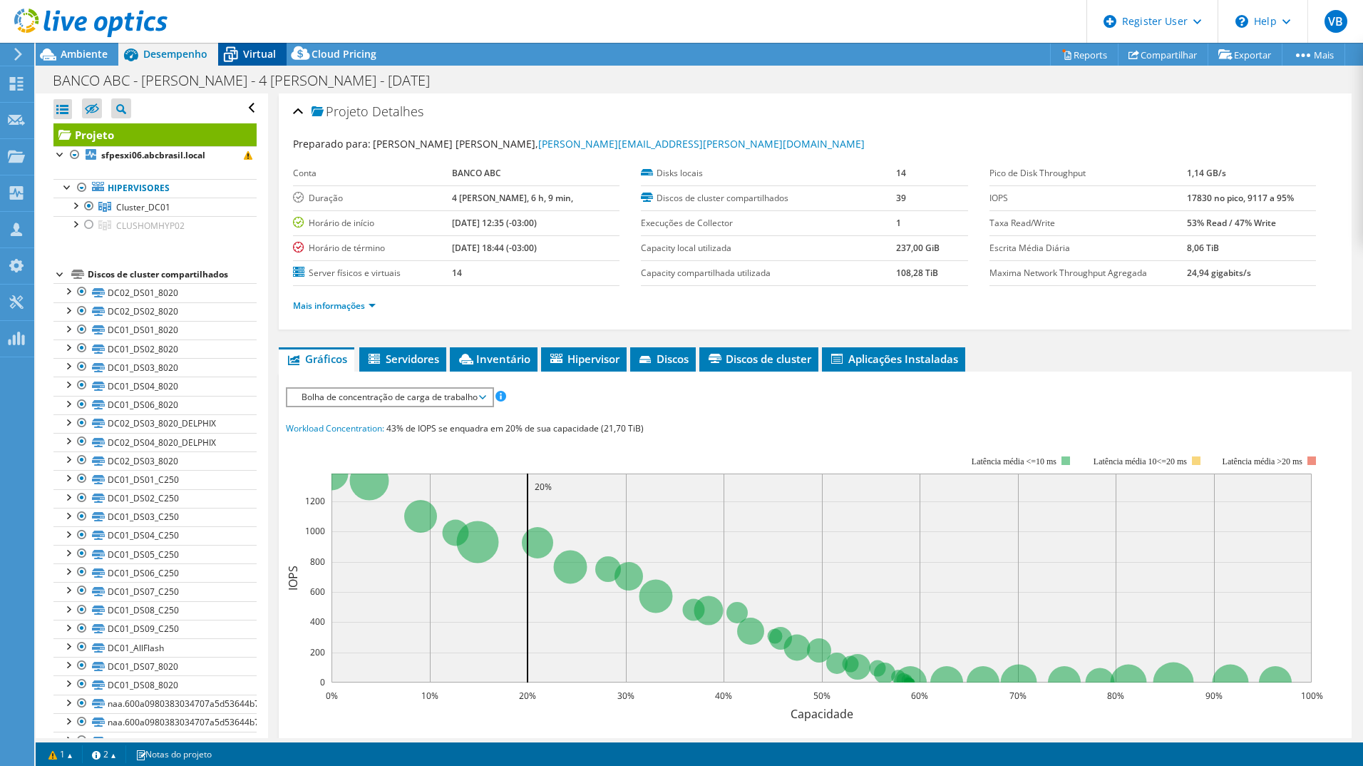
click at [265, 57] on span "Virtual" at bounding box center [259, 54] width 33 height 14
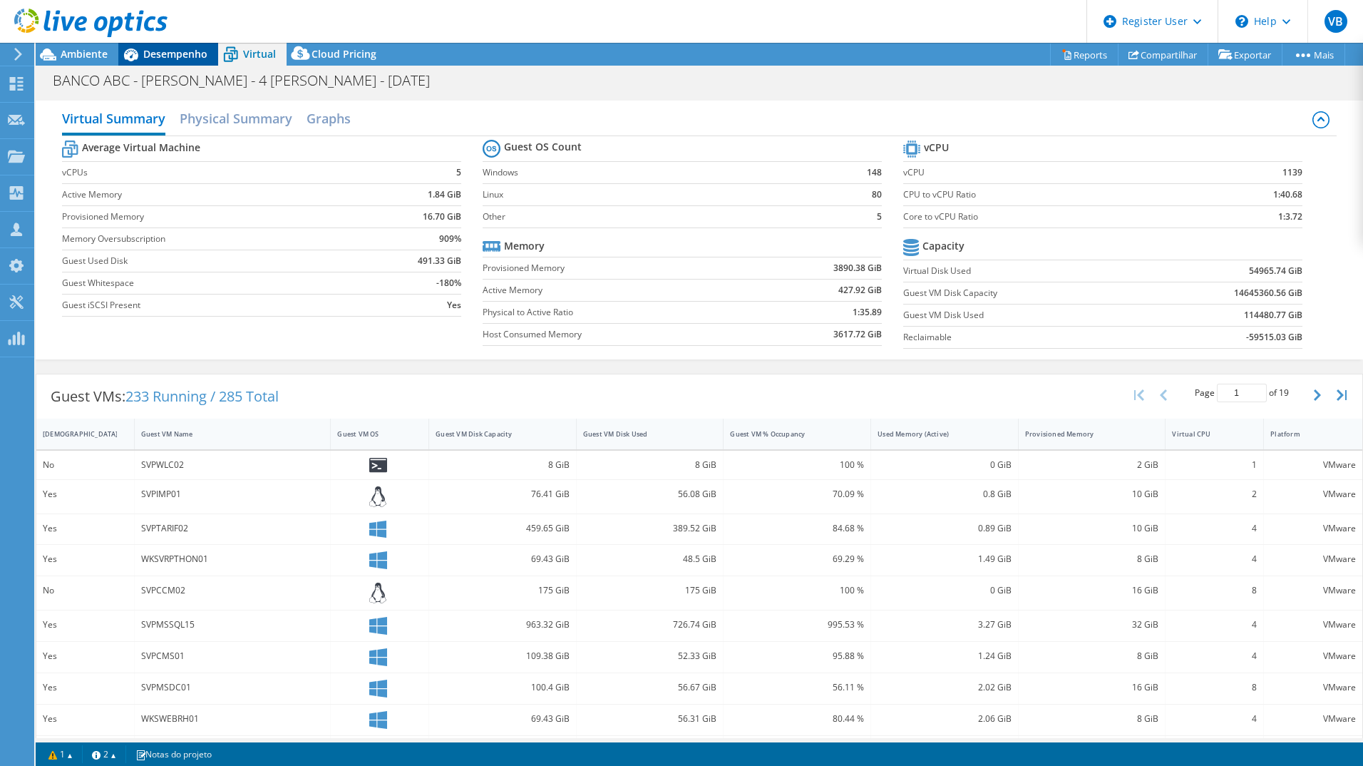
click at [188, 56] on span "Desempenho" at bounding box center [175, 54] width 64 height 14
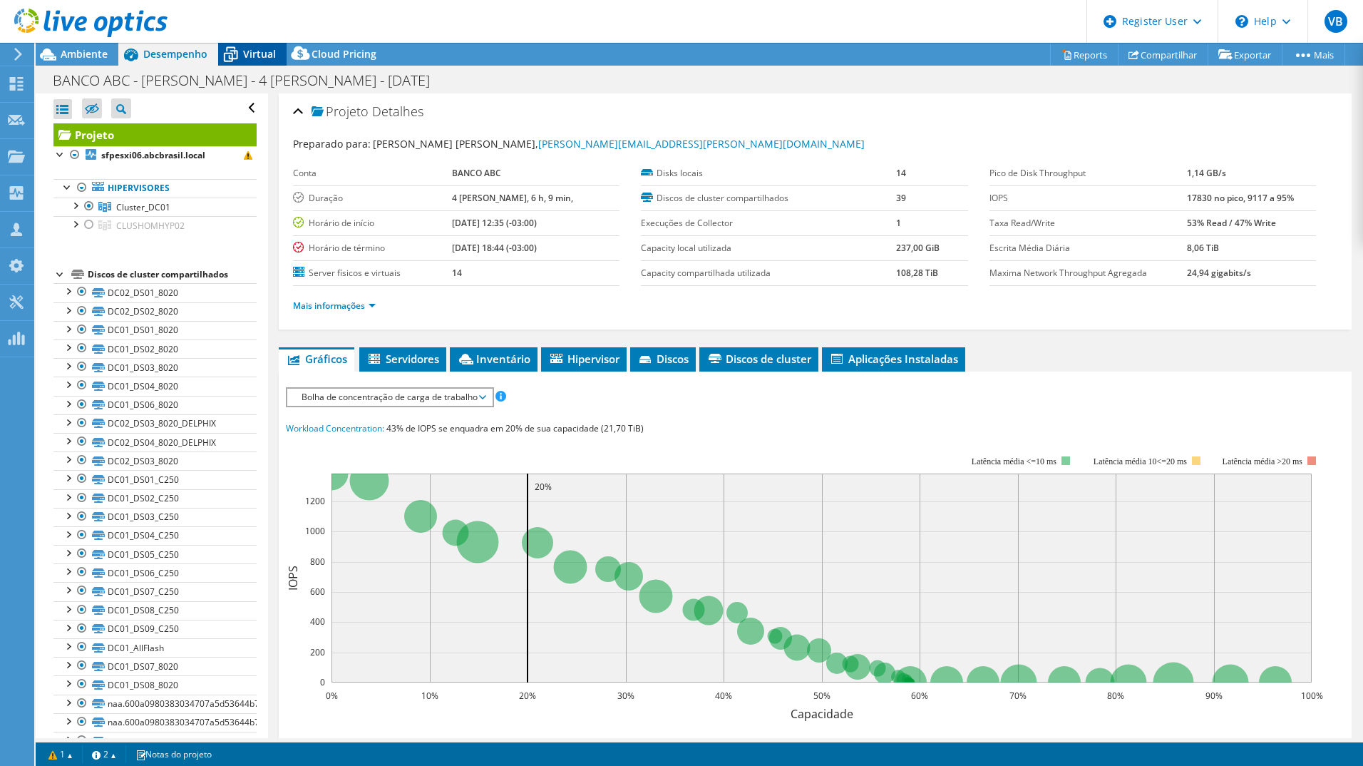
click at [253, 54] on span "Virtual" at bounding box center [259, 54] width 33 height 14
